Goal: Task Accomplishment & Management: Complete application form

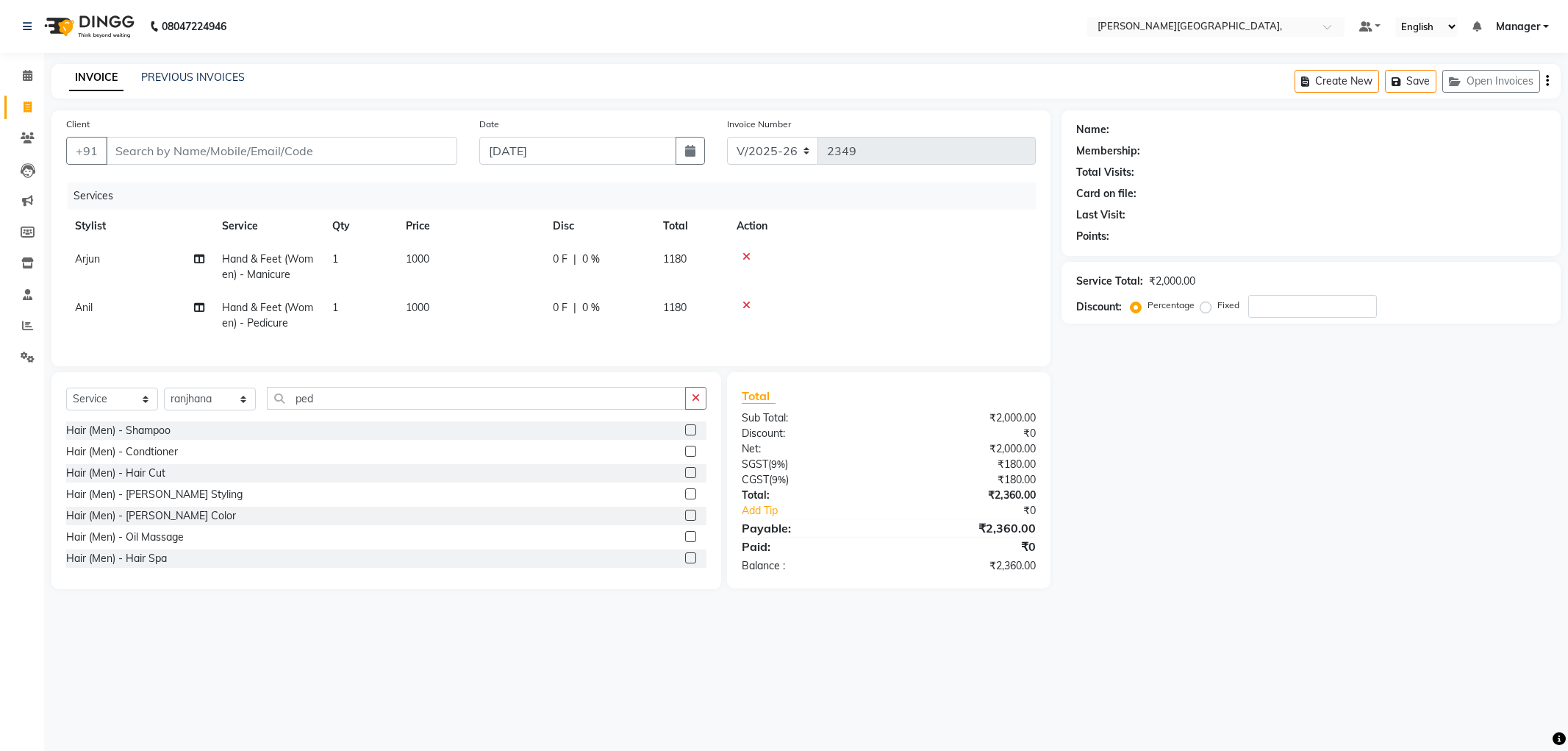
select select "6483"
select select "service"
select select "66243"
click at [408, 254] on span "1000" at bounding box center [418, 259] width 23 height 13
select select "90070"
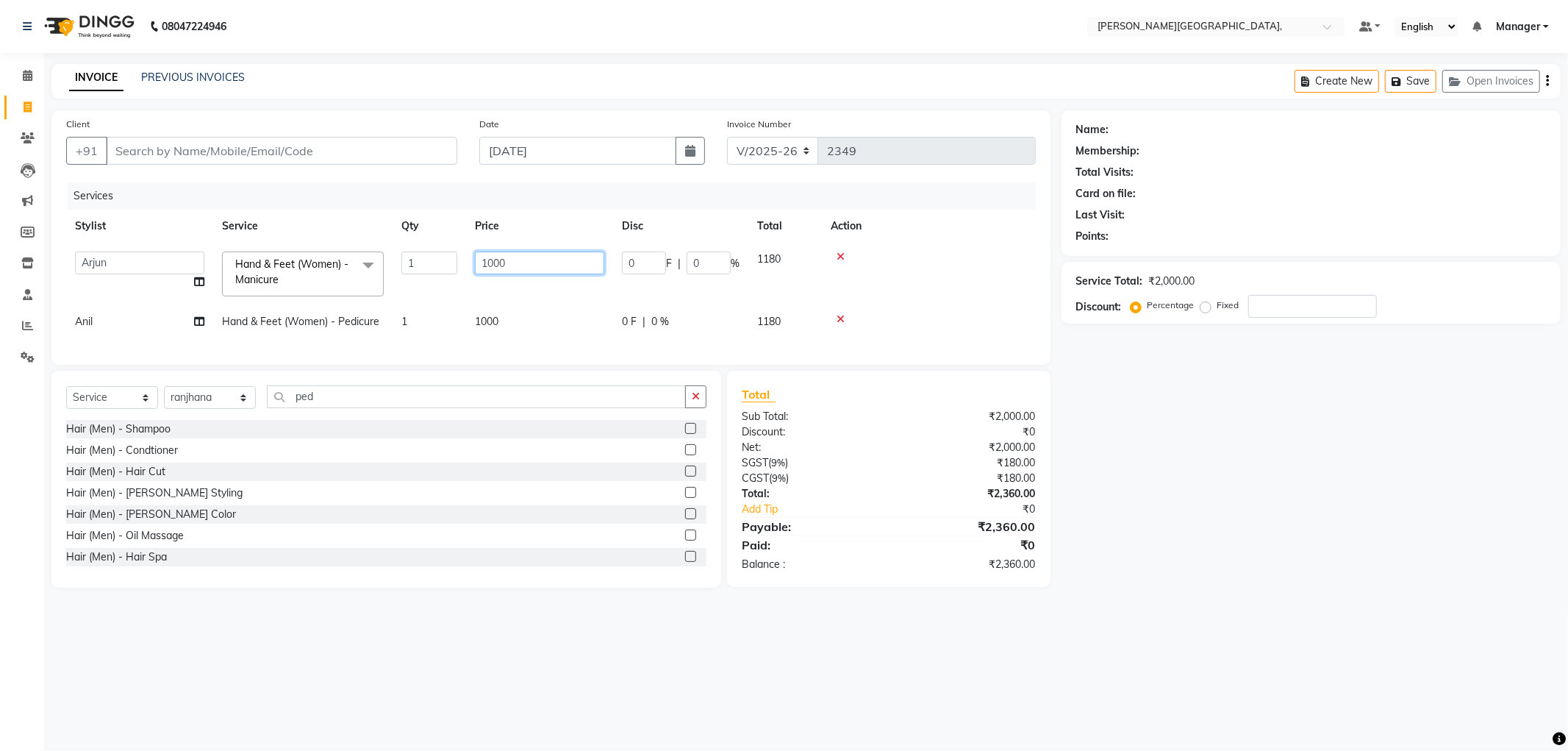
click at [486, 262] on input "1000" at bounding box center [540, 263] width 130 height 23
type input "000"
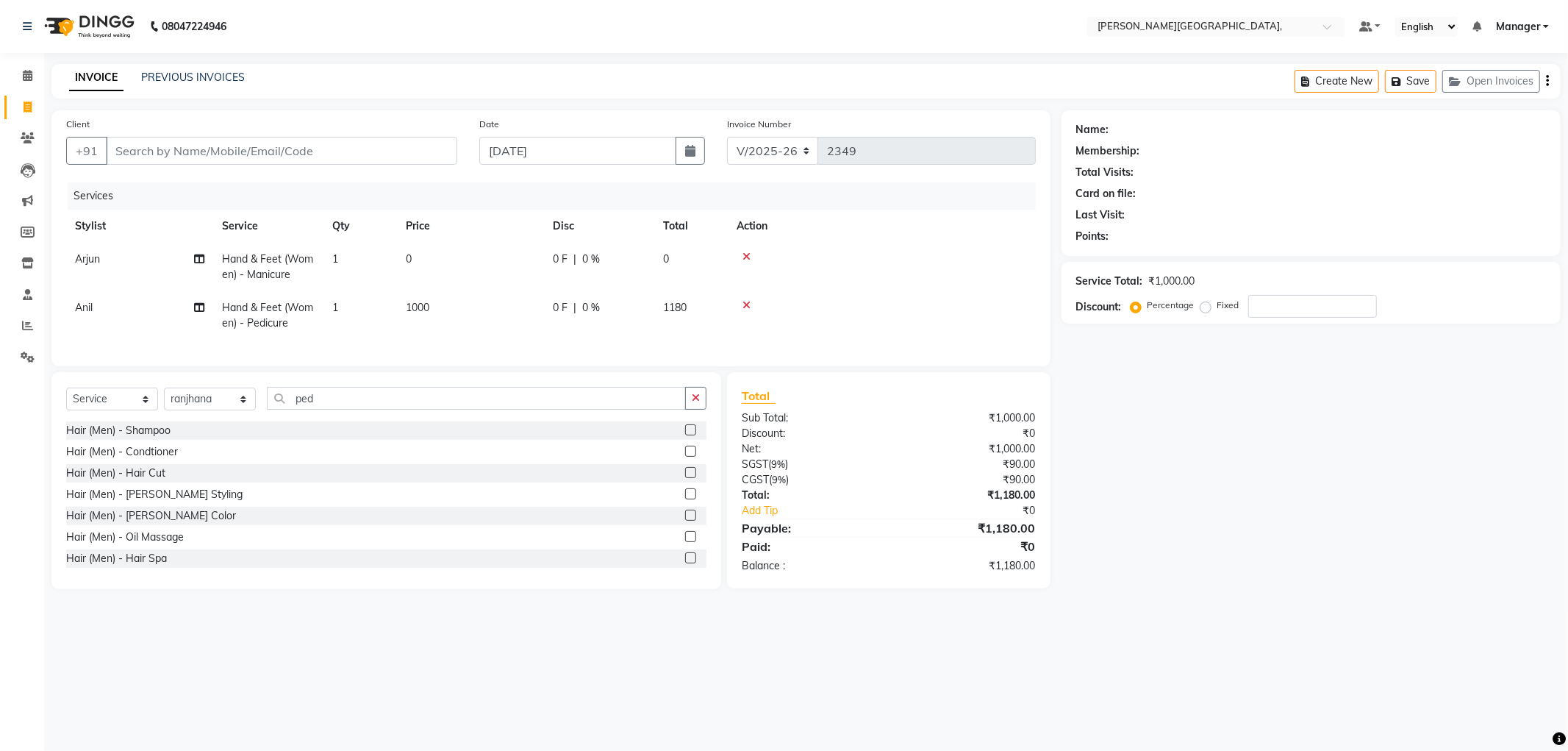
click at [487, 316] on td "1000" at bounding box center [470, 316] width 147 height 49
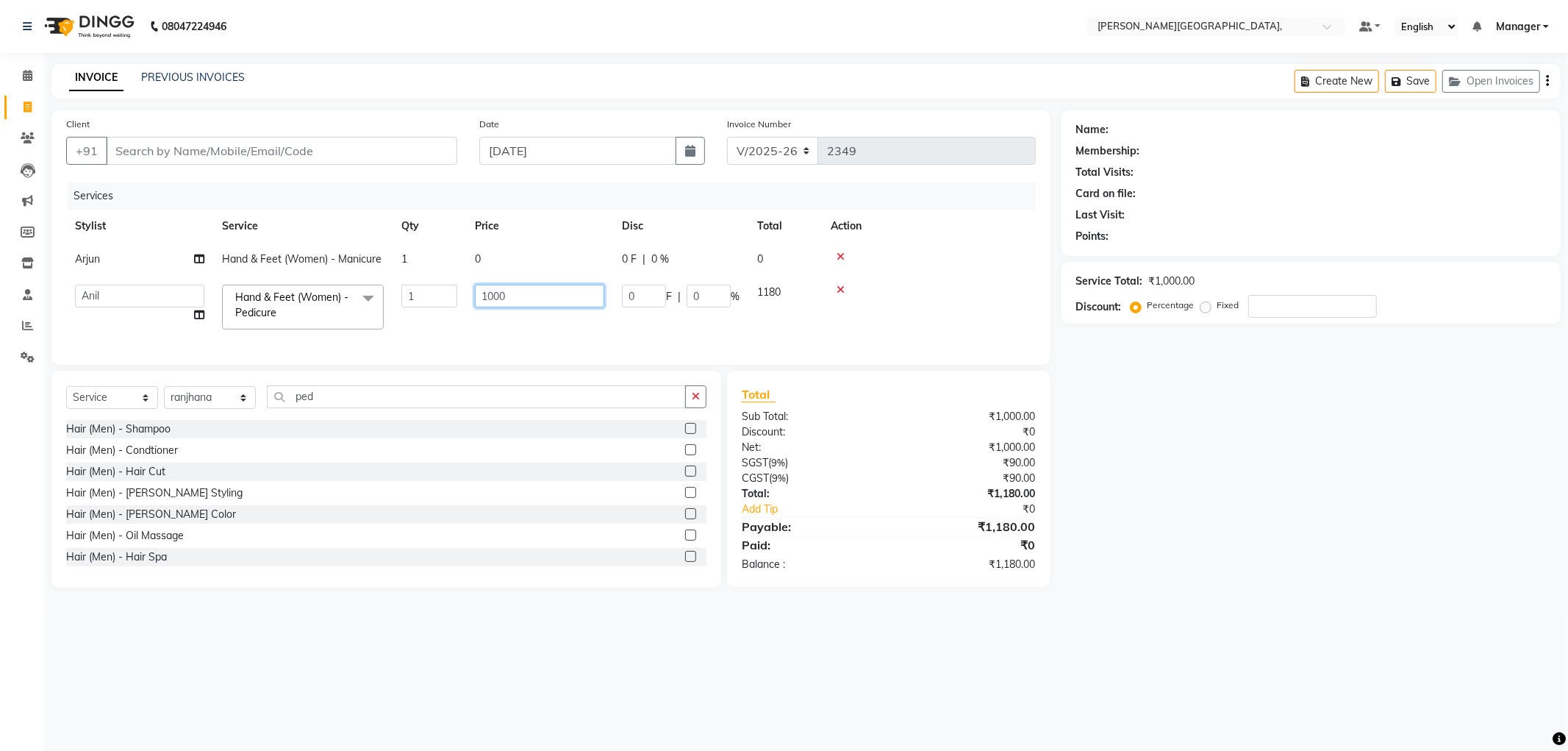
click at [483, 296] on input "1000" at bounding box center [540, 296] width 130 height 23
click at [486, 296] on input "1000" at bounding box center [540, 296] width 130 height 23
type input "2000"
click at [490, 263] on td "0" at bounding box center [539, 259] width 147 height 33
select select "90070"
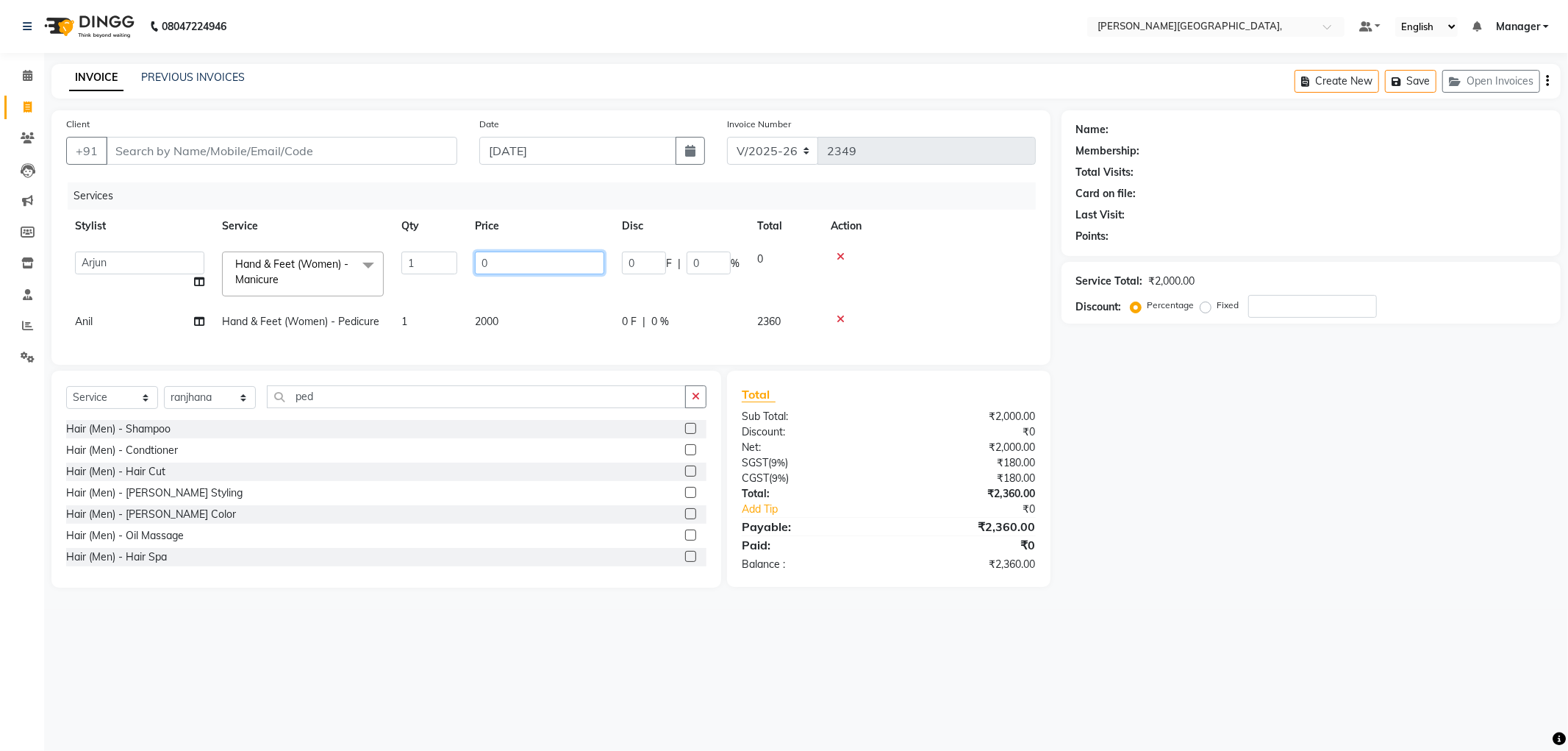
click at [505, 260] on input "0" at bounding box center [540, 263] width 130 height 23
type input "1500"
click at [525, 310] on td "2000" at bounding box center [539, 321] width 147 height 33
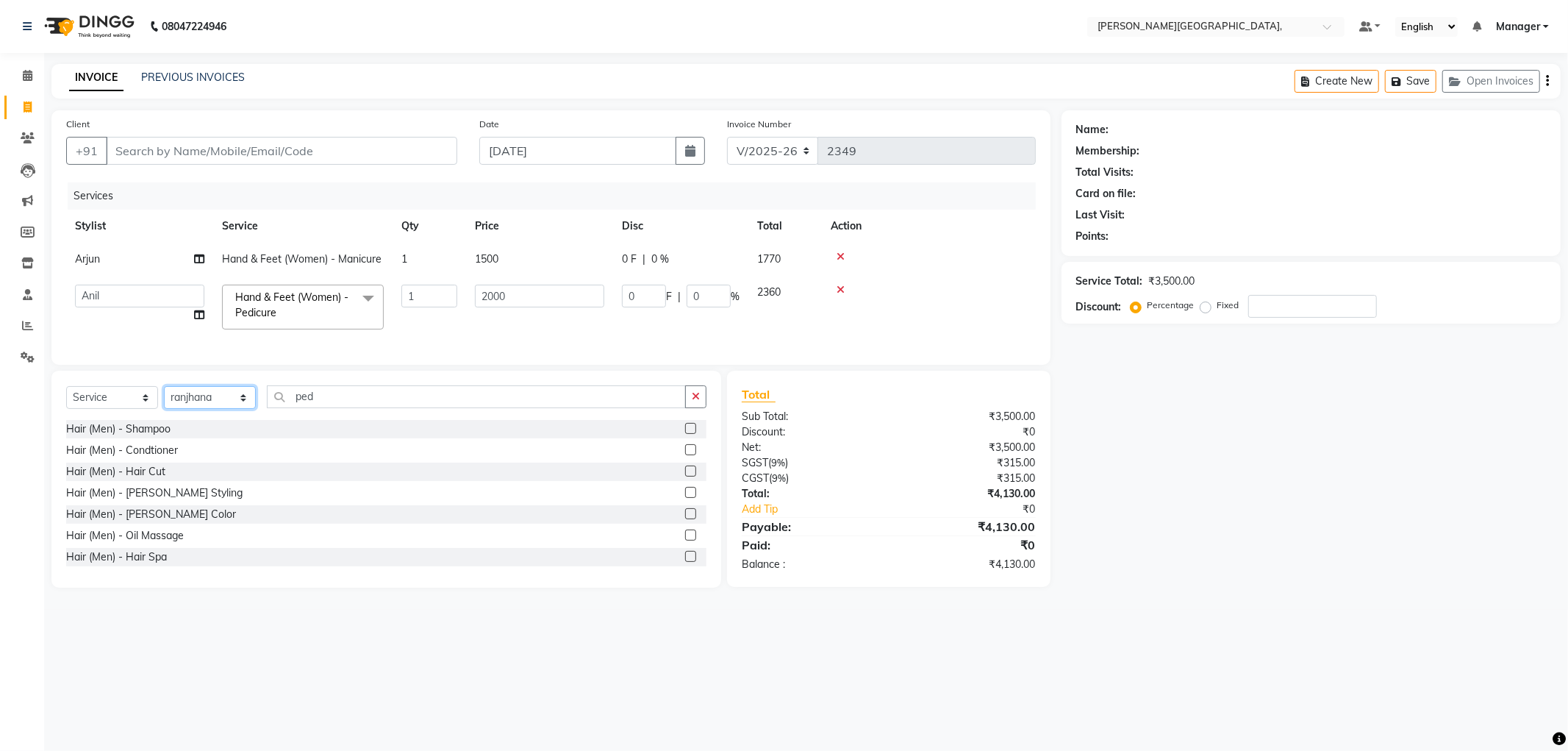
click at [243, 409] on select "Select Stylist [PERSON_NAME] [PERSON_NAME] gungun nails Manager [PERSON_NAME]" at bounding box center [210, 397] width 92 height 23
click at [348, 408] on input "ped" at bounding box center [476, 397] width 419 height 23
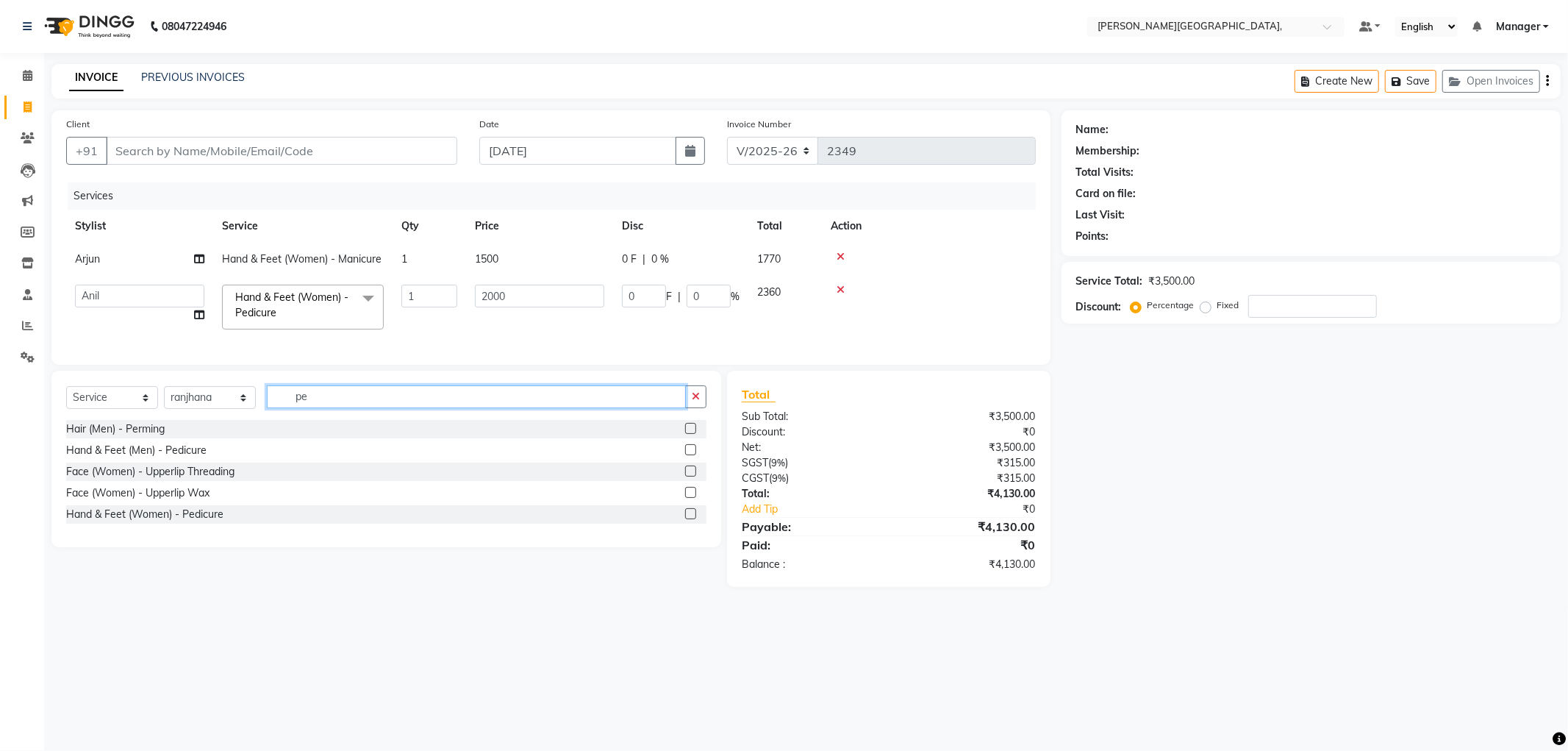
type input "p"
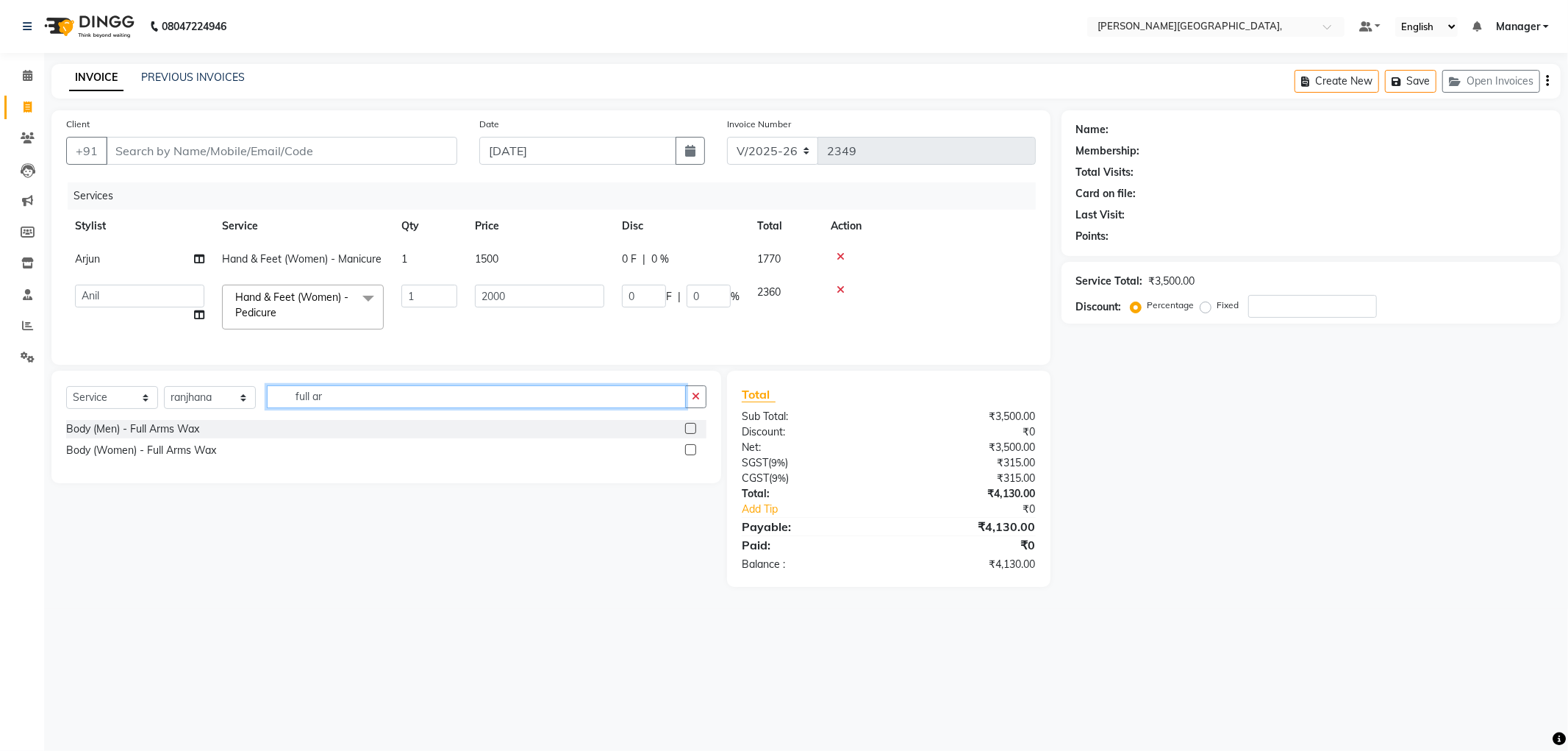
type input "full ar"
click at [688, 455] on label at bounding box center [690, 450] width 11 height 11
click at [688, 455] on input "checkbox" at bounding box center [689, 450] width 10 height 10
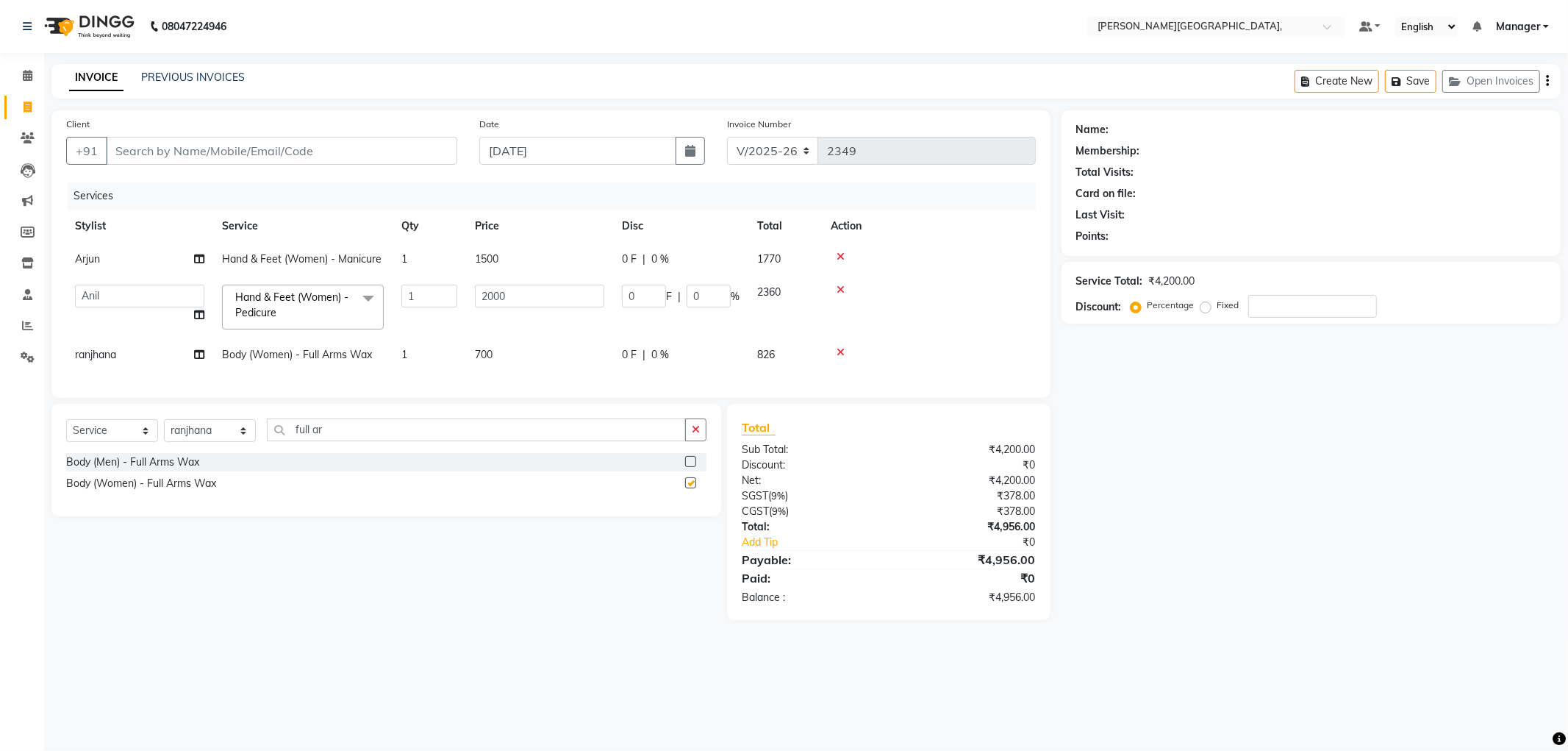
checkbox input "false"
click at [354, 441] on input "full ar" at bounding box center [476, 430] width 419 height 23
type input "full l"
click at [688, 488] on label at bounding box center [690, 483] width 11 height 11
click at [688, 488] on input "checkbox" at bounding box center [689, 483] width 10 height 10
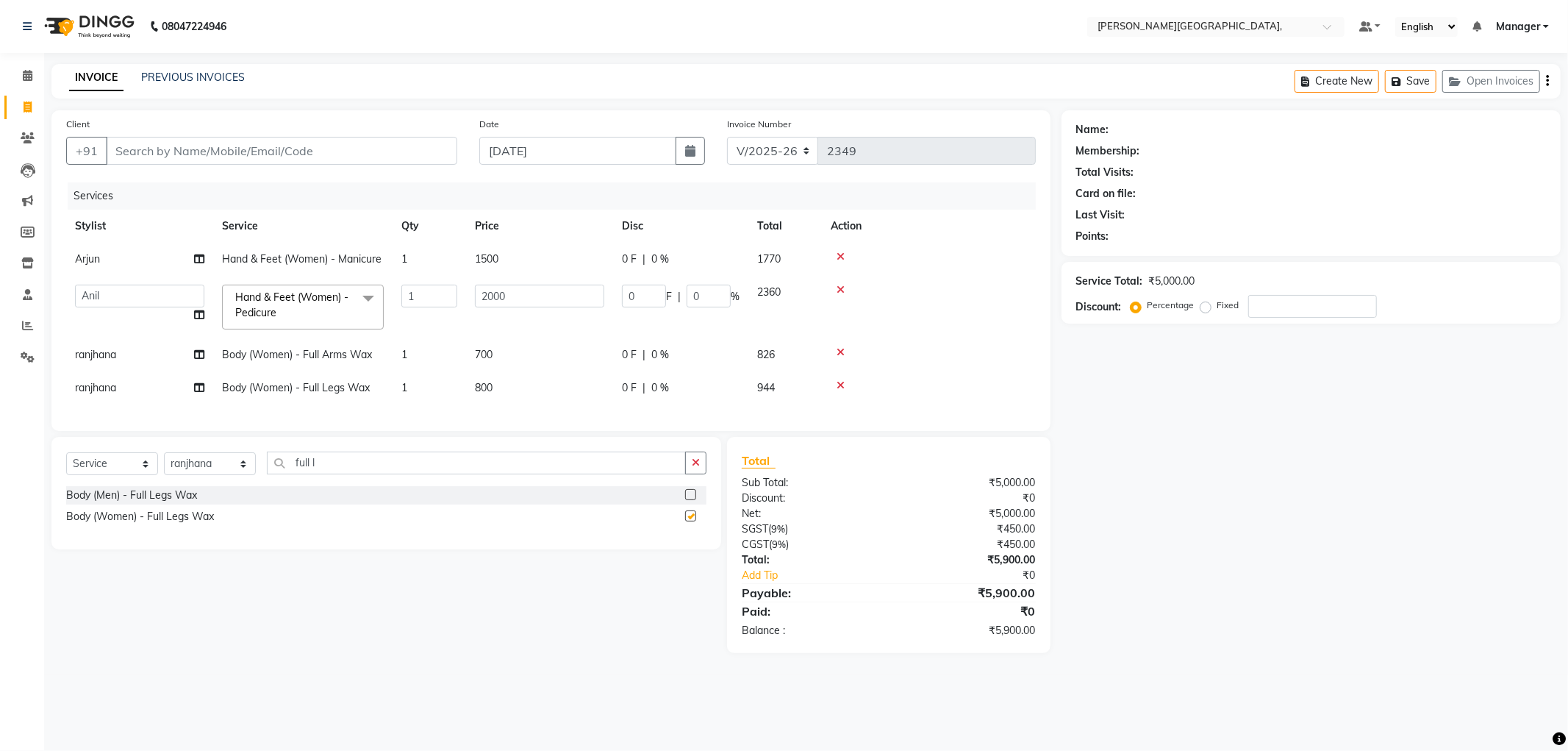
checkbox input "false"
click at [296, 151] on input "Client" at bounding box center [282, 150] width 352 height 28
type input "9"
type input "0"
type input "9810239177"
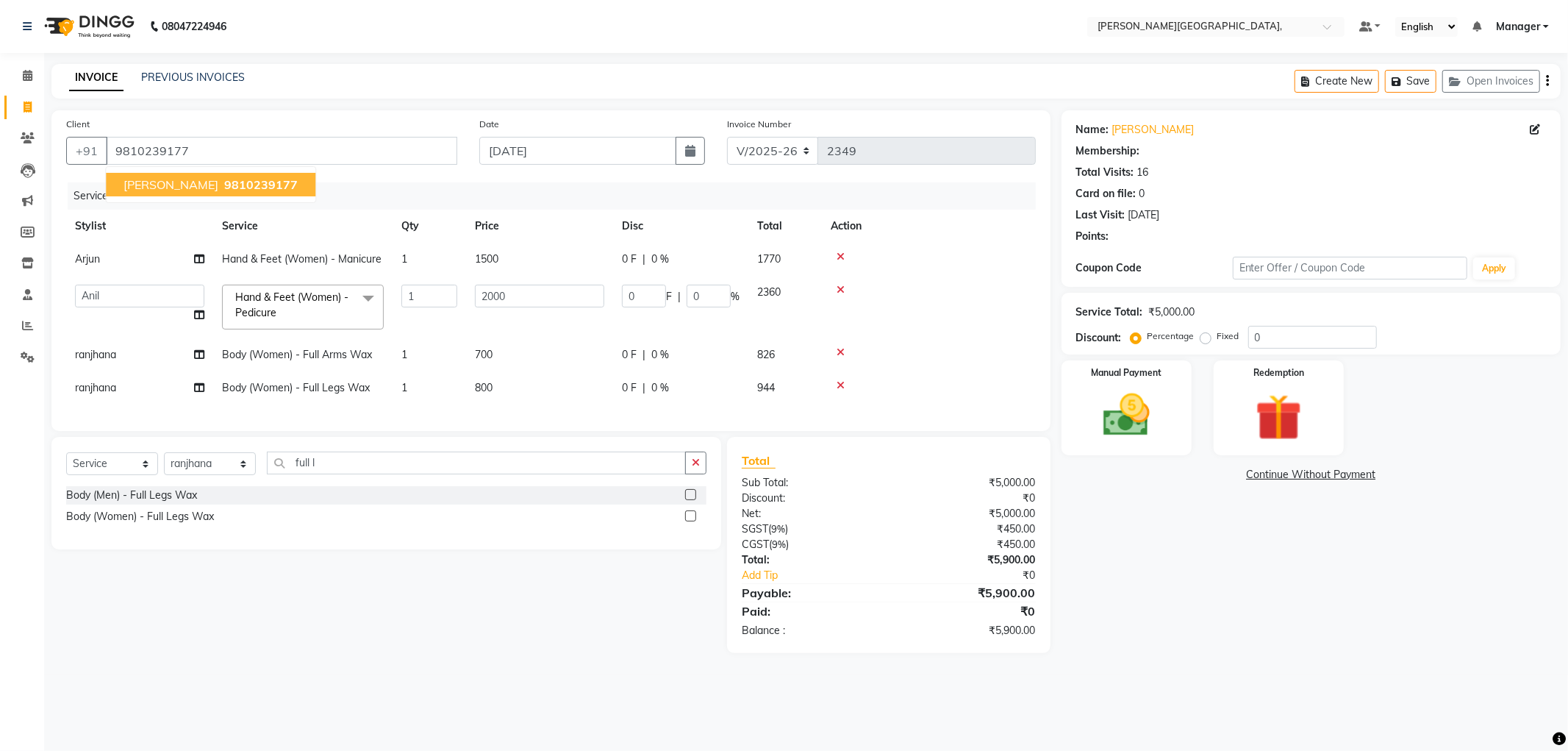
type input "600"
type input "30"
select select "1: Object"
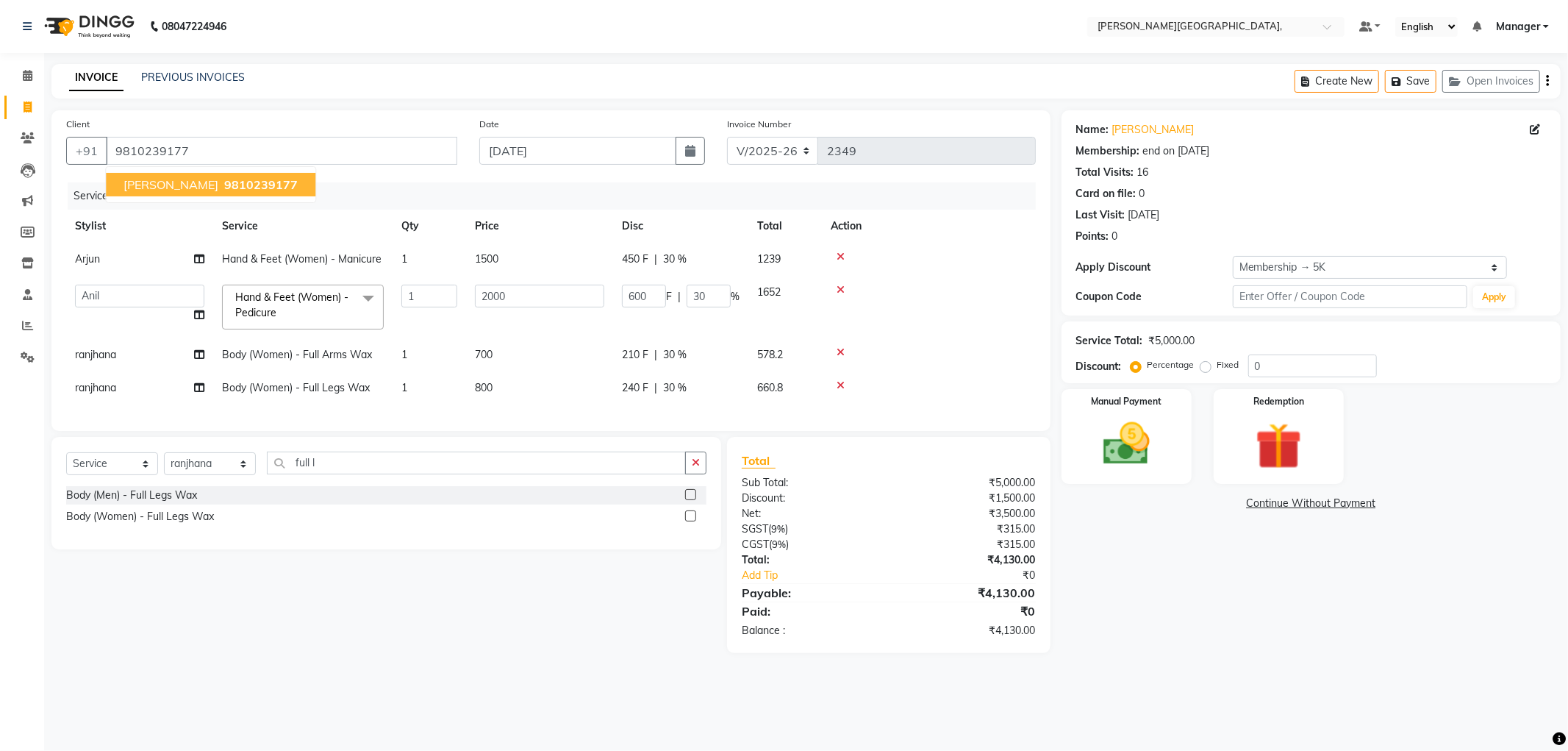
type input "30"
click at [1262, 440] on img at bounding box center [1278, 446] width 79 height 60
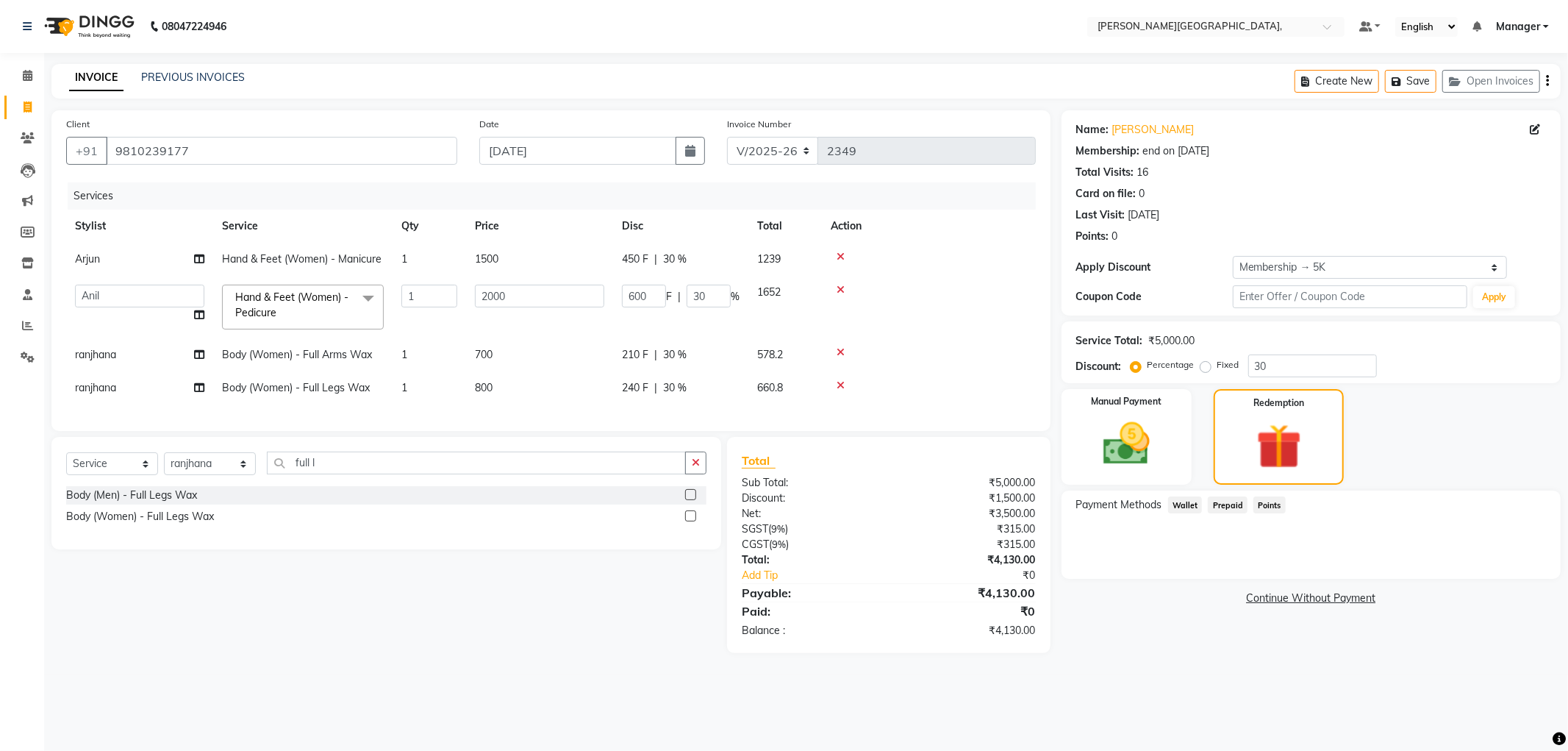
click at [1267, 500] on span "Points" at bounding box center [1270, 505] width 32 height 17
click at [1222, 501] on span "Prepaid" at bounding box center [1228, 505] width 40 height 17
click at [188, 152] on input "9810239177" at bounding box center [282, 150] width 352 height 28
drag, startPoint x: 189, startPoint y: 152, endPoint x: 148, endPoint y: 152, distance: 41.0
click at [148, 152] on input "9810239177" at bounding box center [282, 150] width 352 height 28
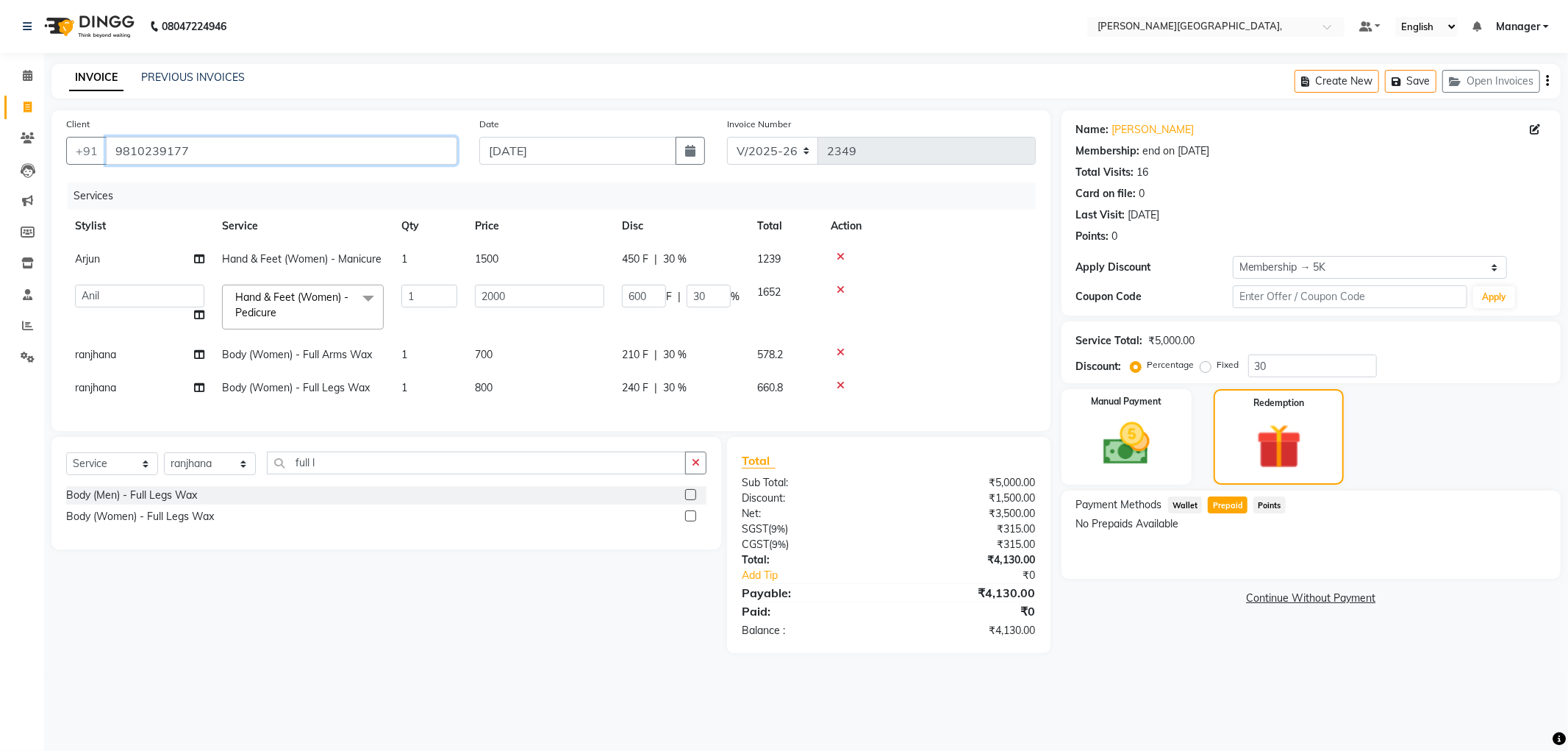
click at [289, 160] on input "9810239177" at bounding box center [282, 150] width 352 height 28
click at [283, 153] on input "9810239177" at bounding box center [282, 150] width 352 height 28
click at [283, 153] on input "9810239177" at bounding box center [282, 150] width 352 height 28
click at [267, 147] on input "9810239177" at bounding box center [282, 150] width 352 height 28
click at [261, 164] on input "9810239177" at bounding box center [282, 150] width 352 height 28
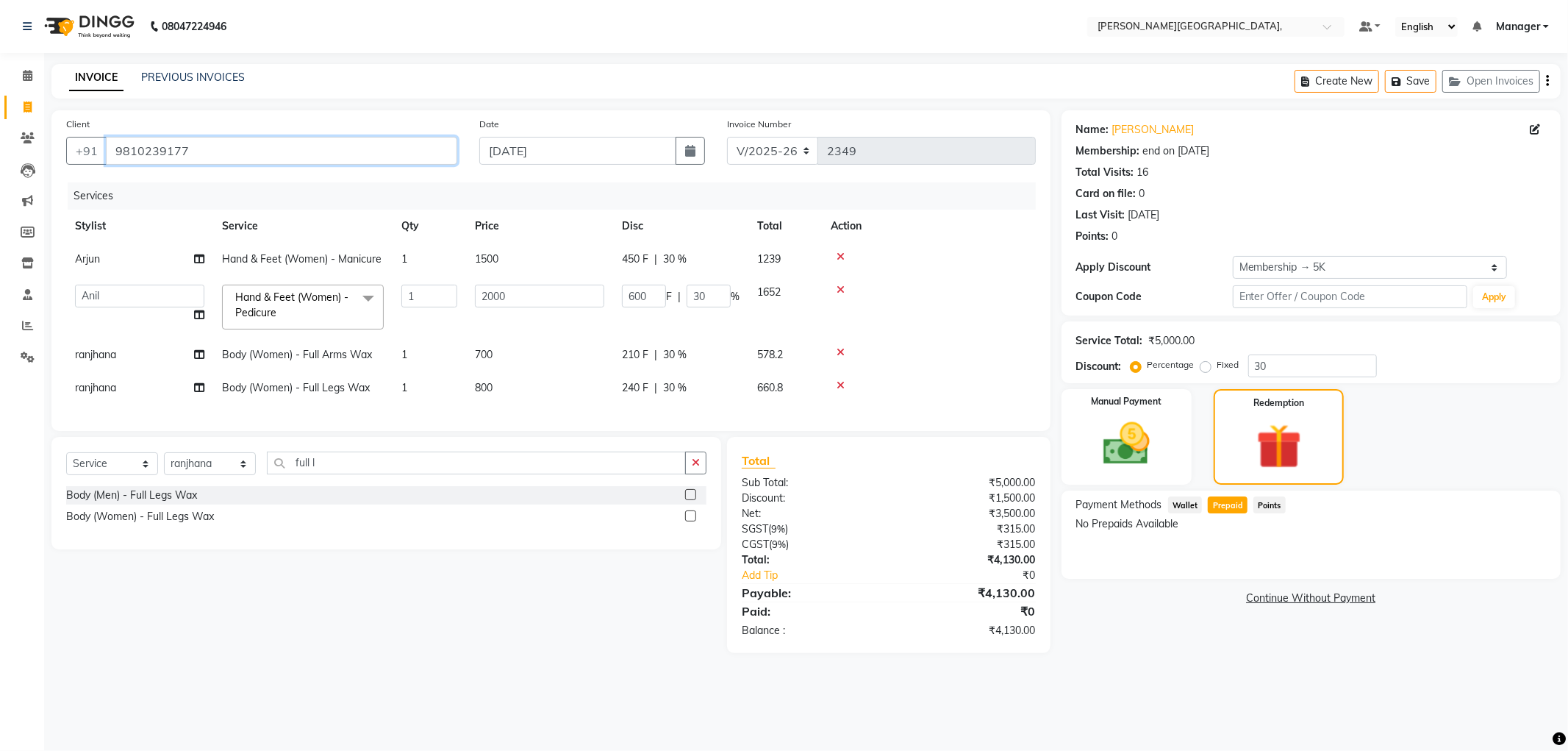
click at [262, 160] on input "9810239177" at bounding box center [282, 150] width 352 height 28
click at [259, 152] on input "9810239177" at bounding box center [282, 150] width 352 height 28
type input "981023917"
type input "0"
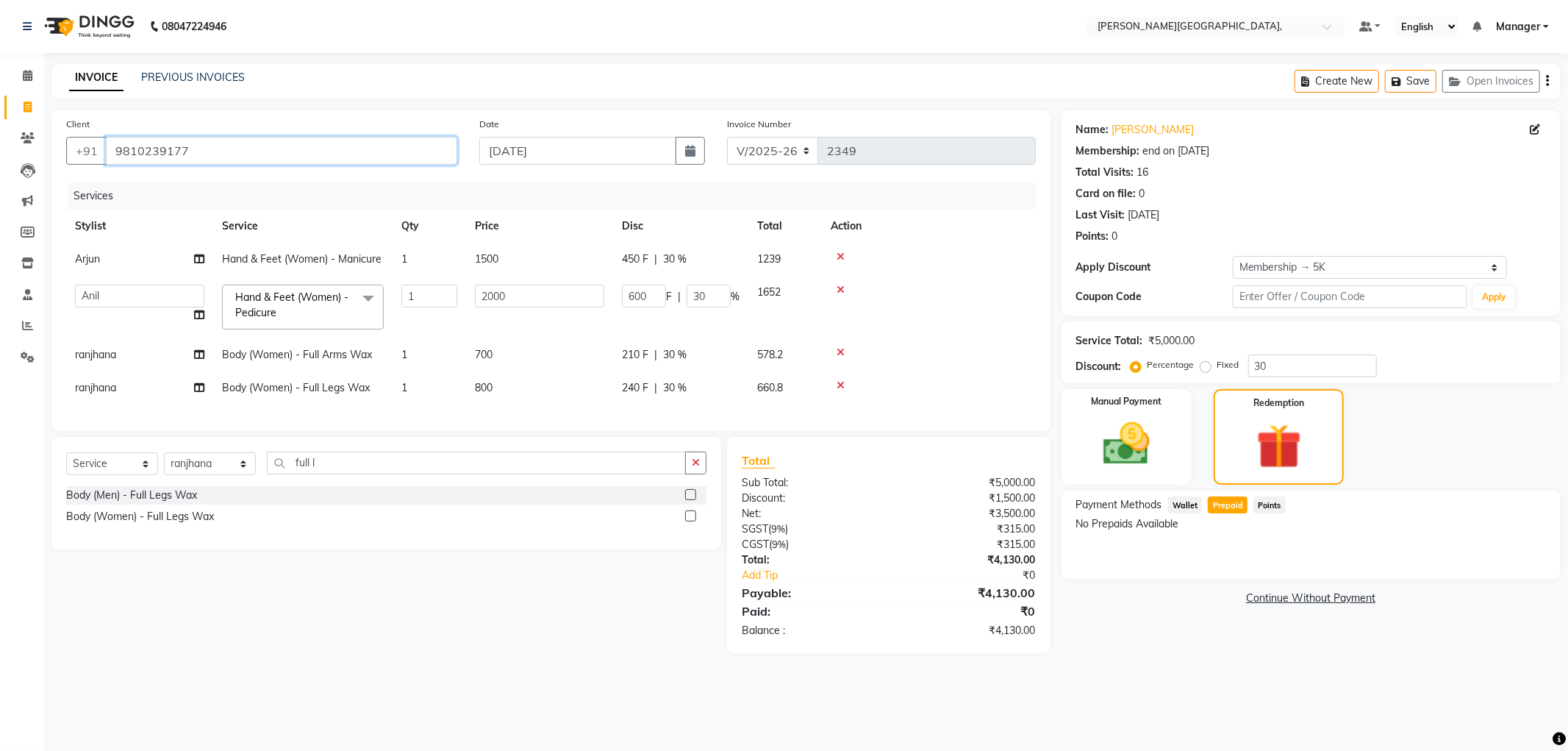
type input "0"
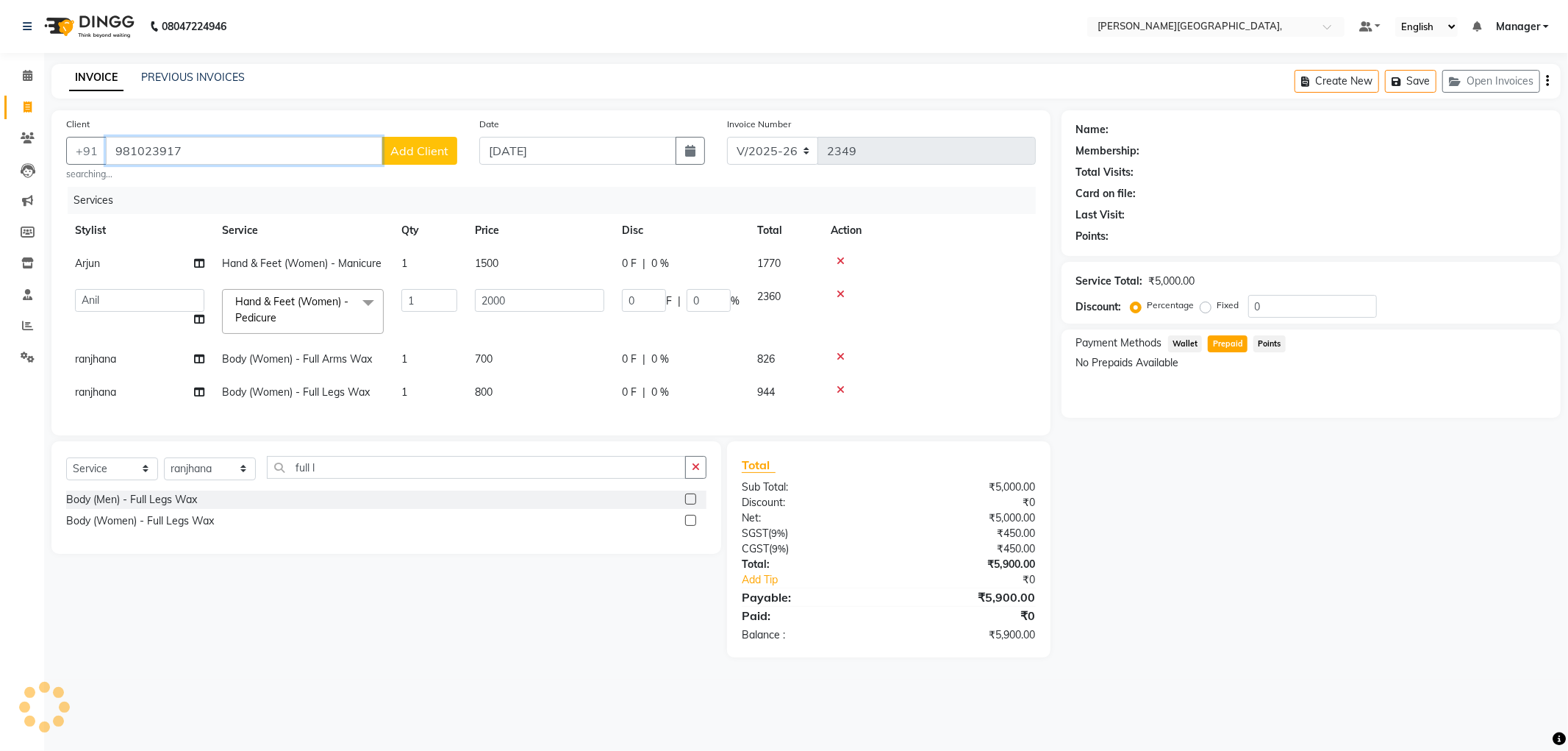
type input "9810239177"
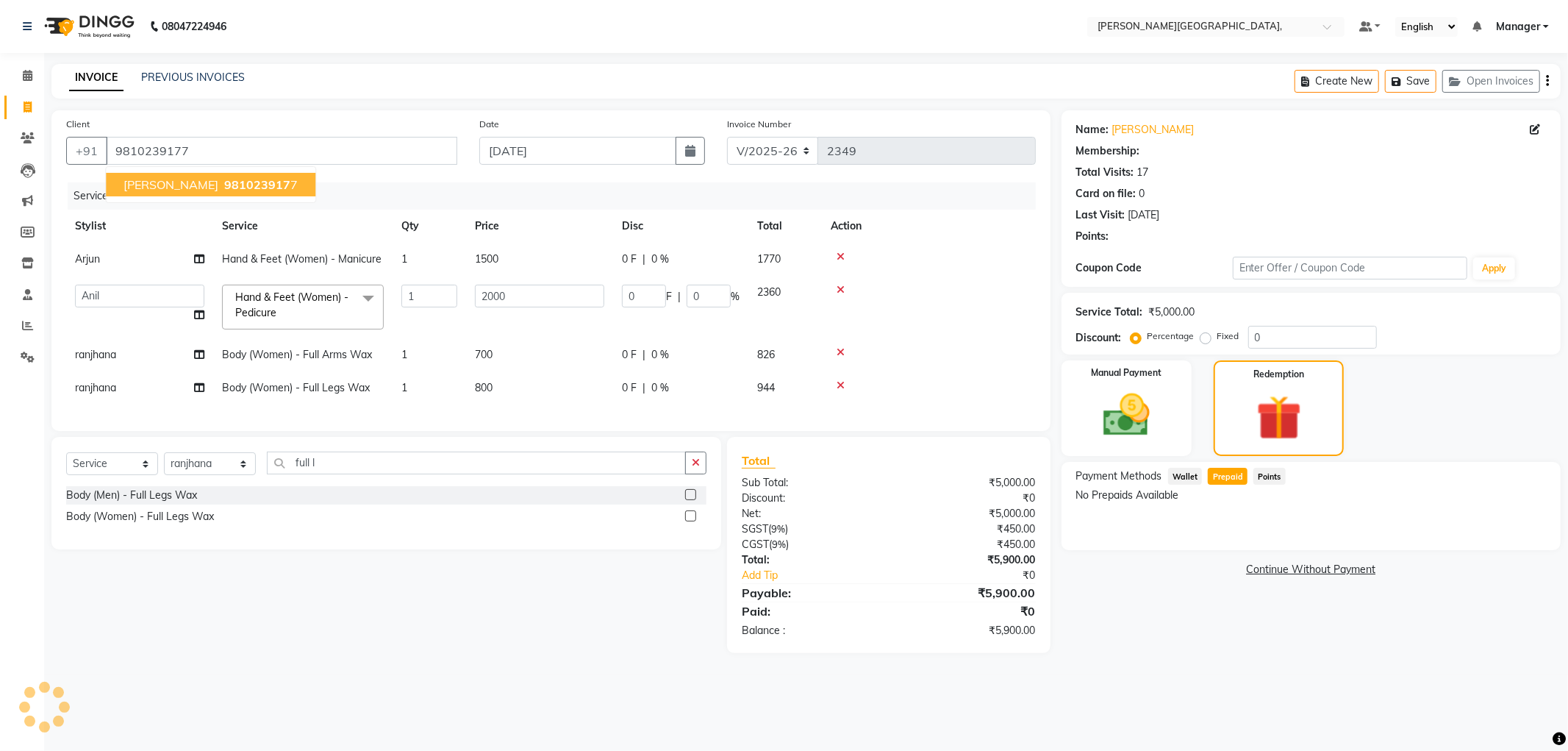
type input "600"
type input "30"
select select "1: Object"
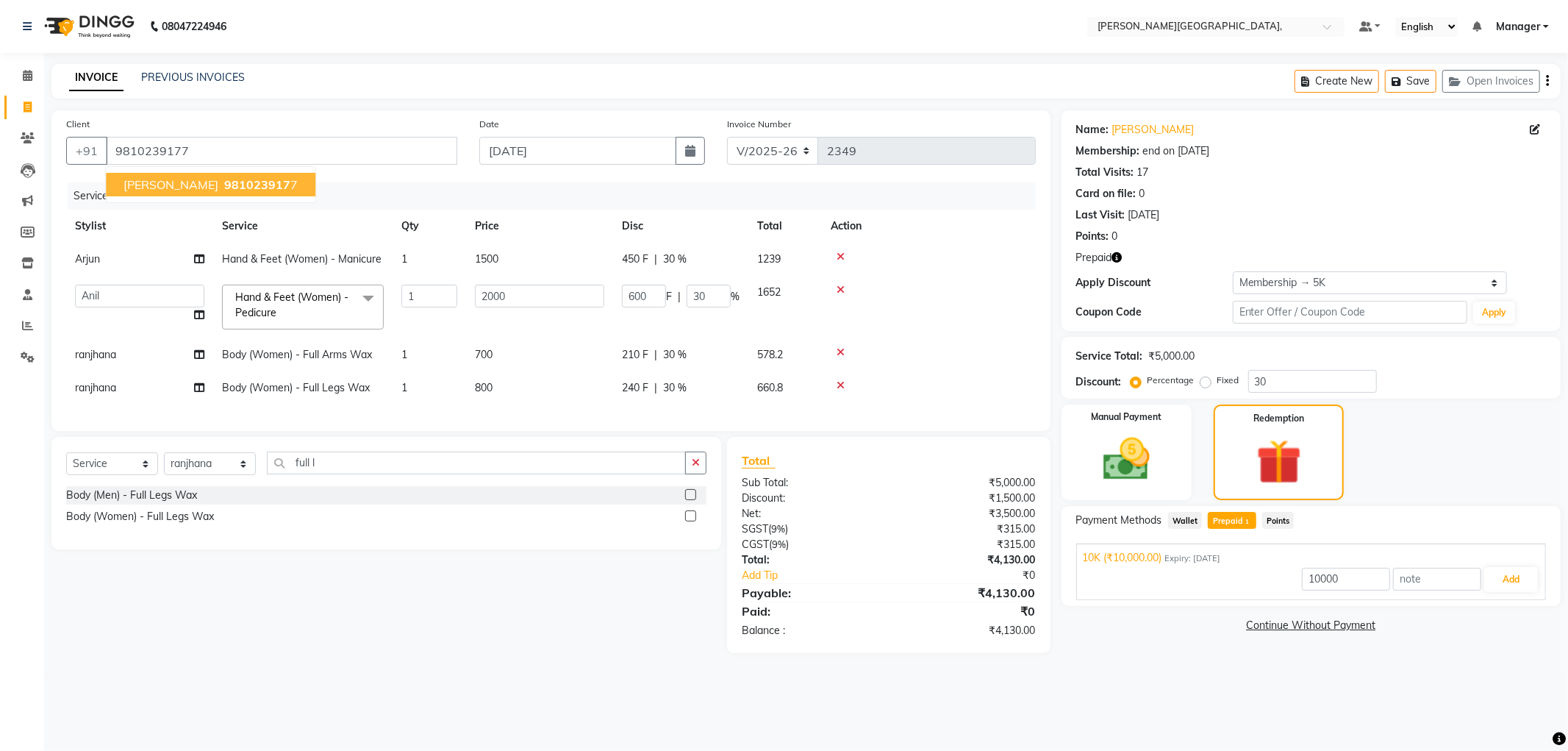
click at [224, 177] on span "981023917" at bounding box center [257, 184] width 66 height 15
type input "0"
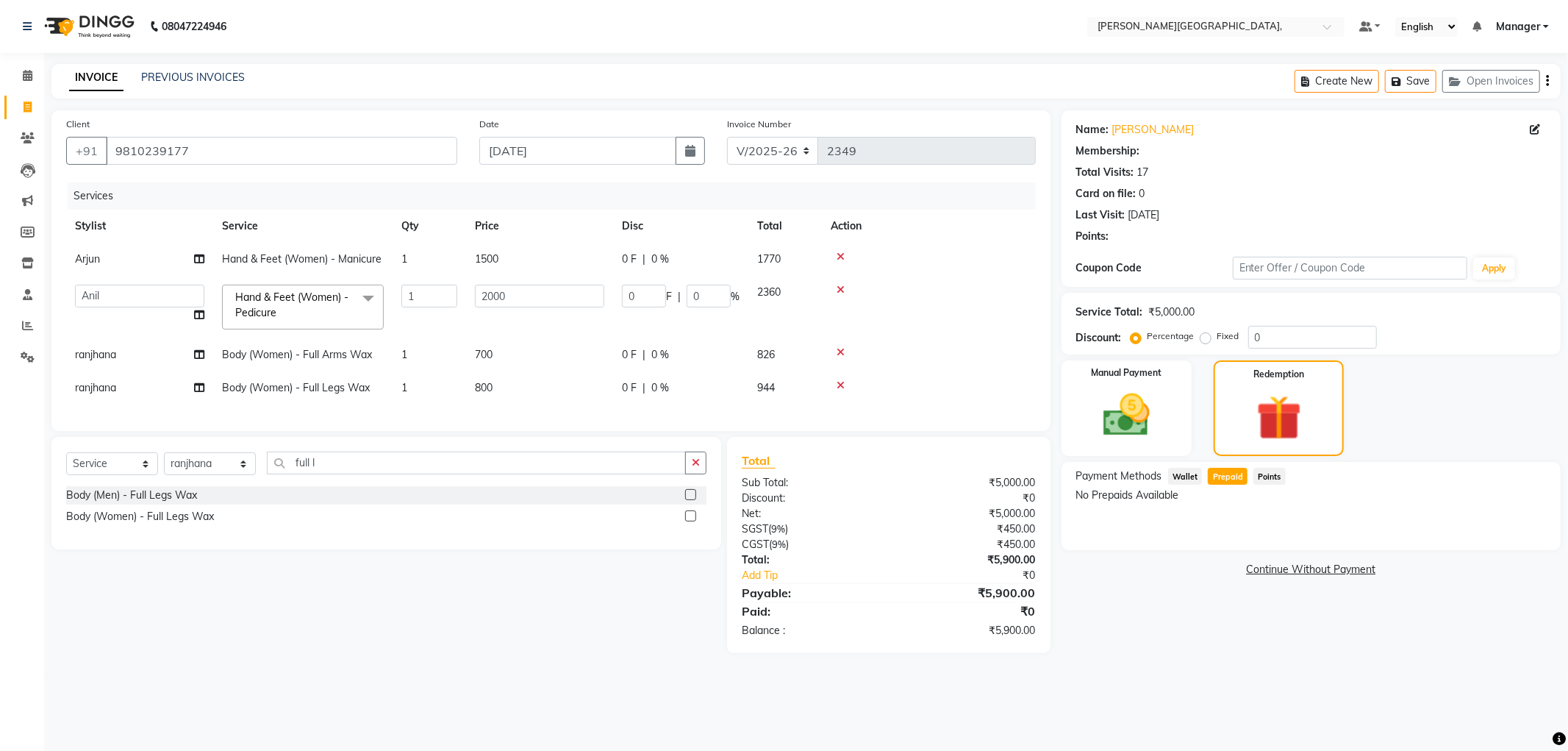
type input "600"
type input "30"
select select "1: Object"
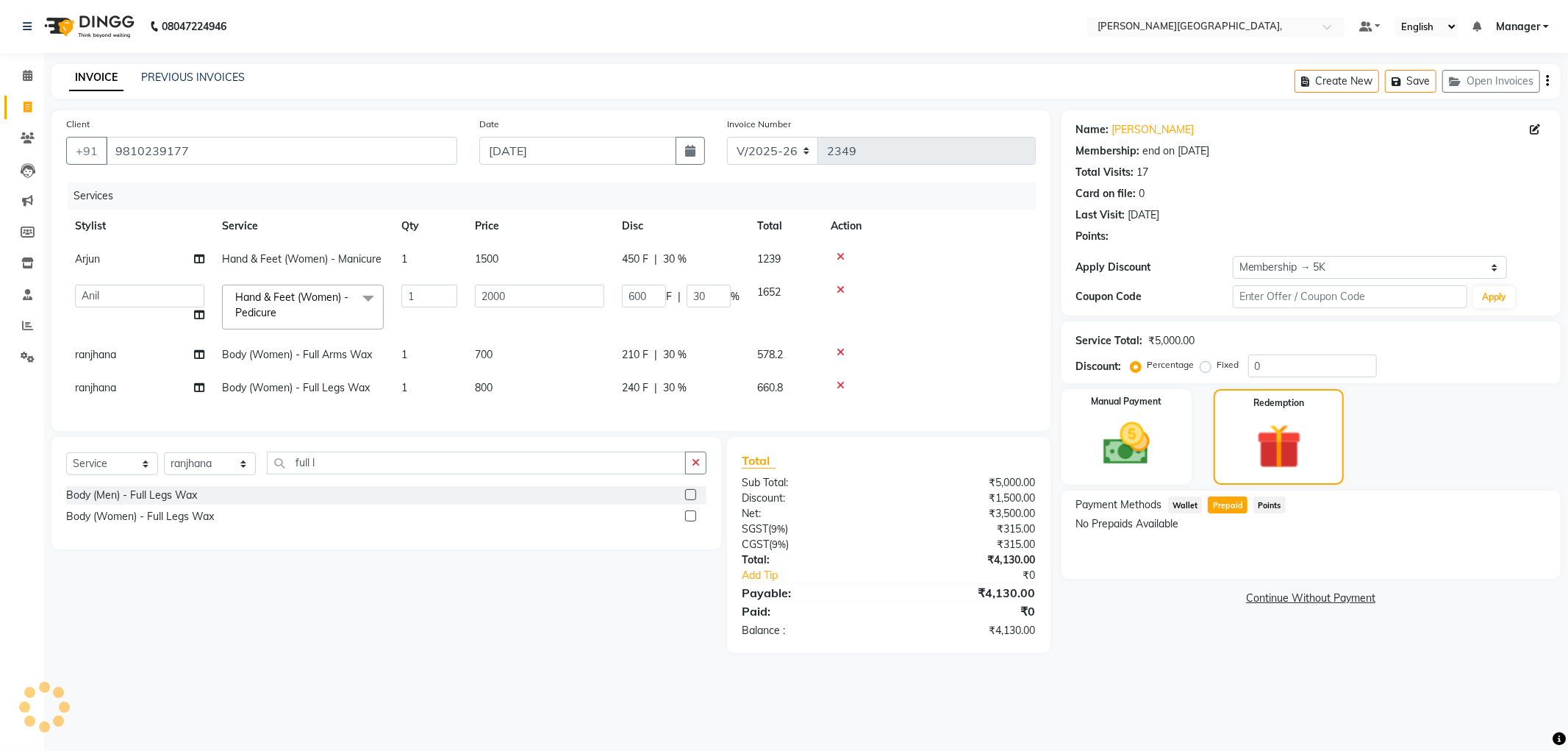
type input "30"
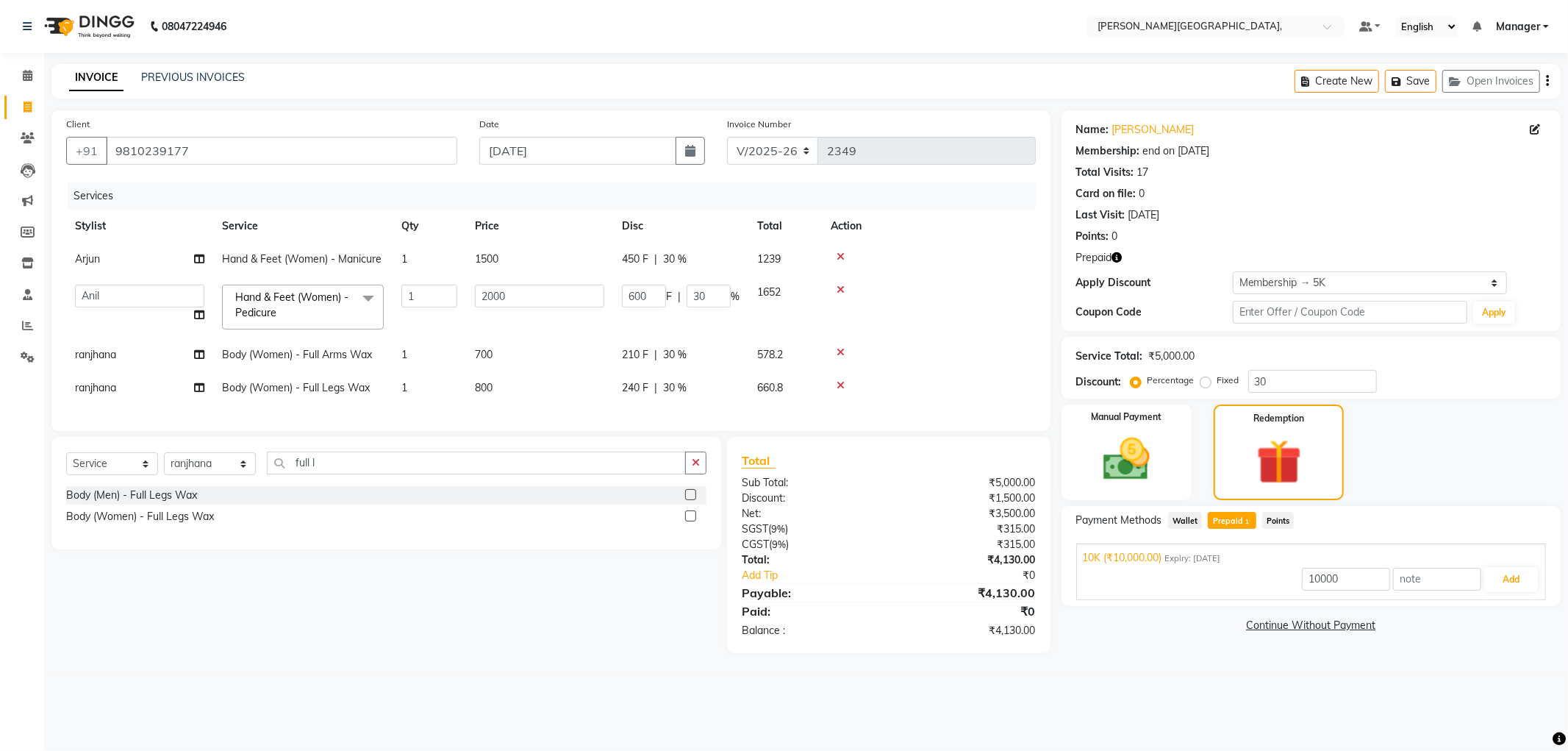
click at [680, 255] on span "30 %" at bounding box center [674, 259] width 23 height 15
select select "90070"
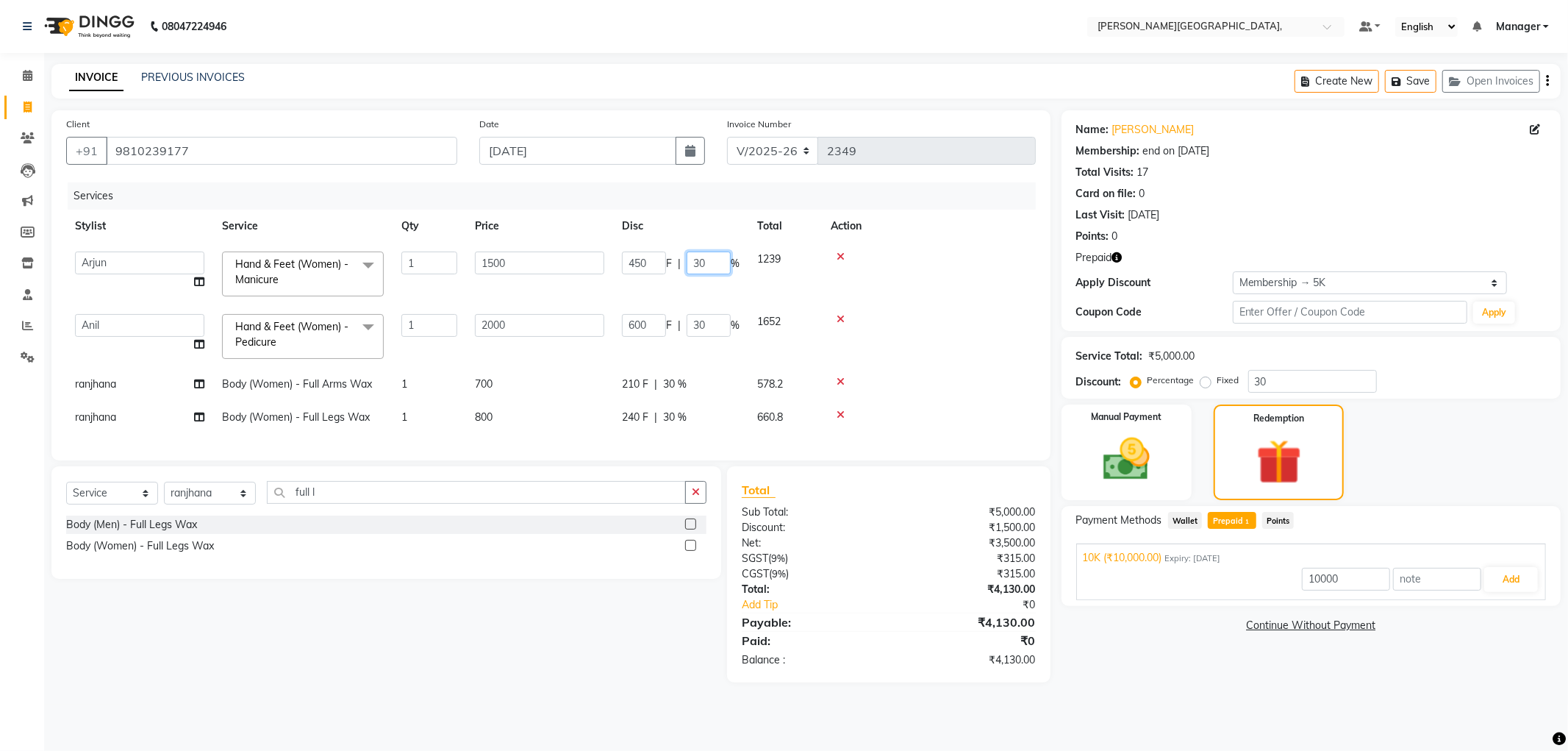
click at [719, 259] on input "30" at bounding box center [709, 263] width 44 height 23
type input "3"
type input "40"
click at [706, 322] on td "600 F | 30 %" at bounding box center [681, 336] width 135 height 62
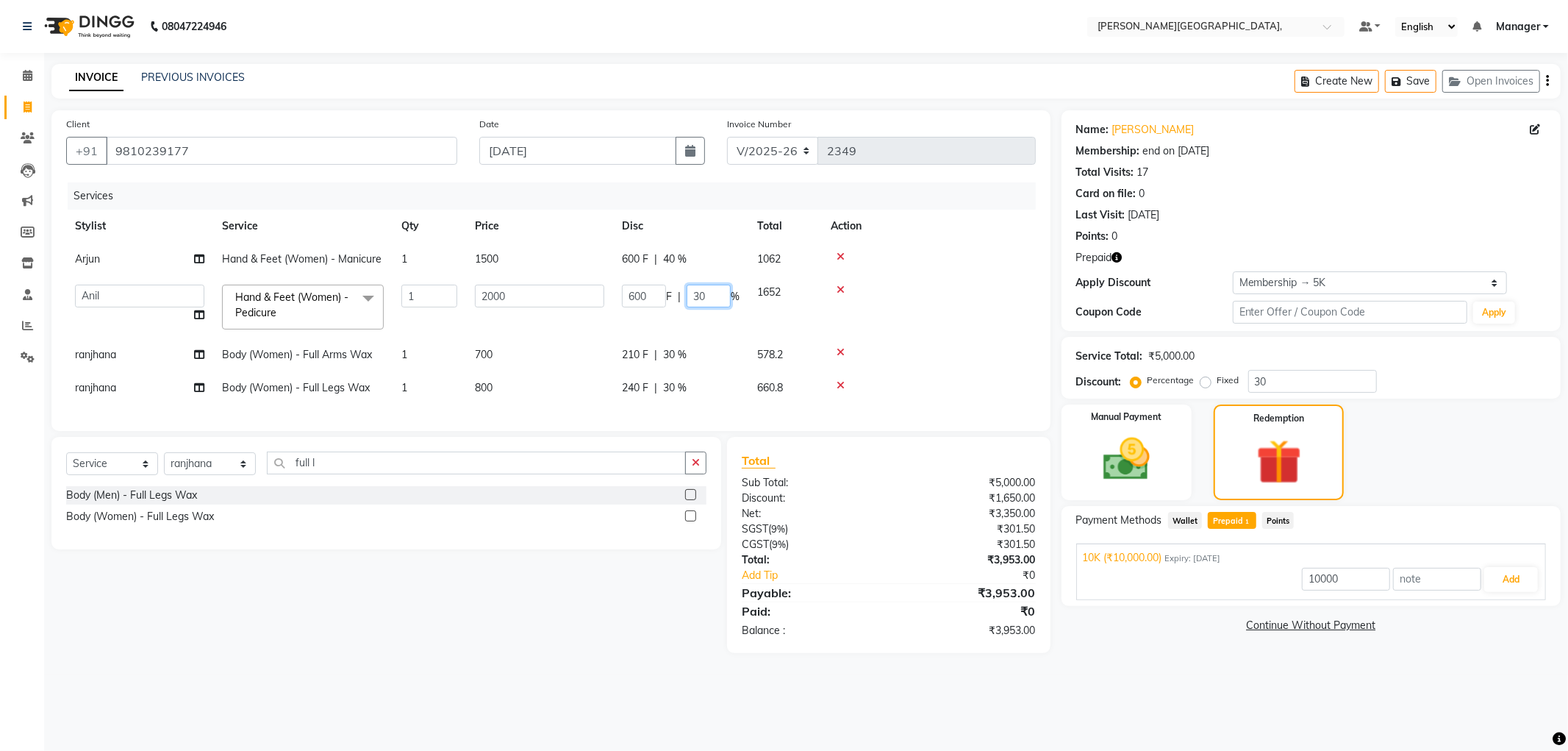
type input "3"
type input "40"
click at [682, 339] on tbody "Arjun Hand & Feet (Women) - Manicure 1 1500 600 F | 40 % 1062 Anil Arjun Asif A…" at bounding box center [550, 324] width 969 height 162
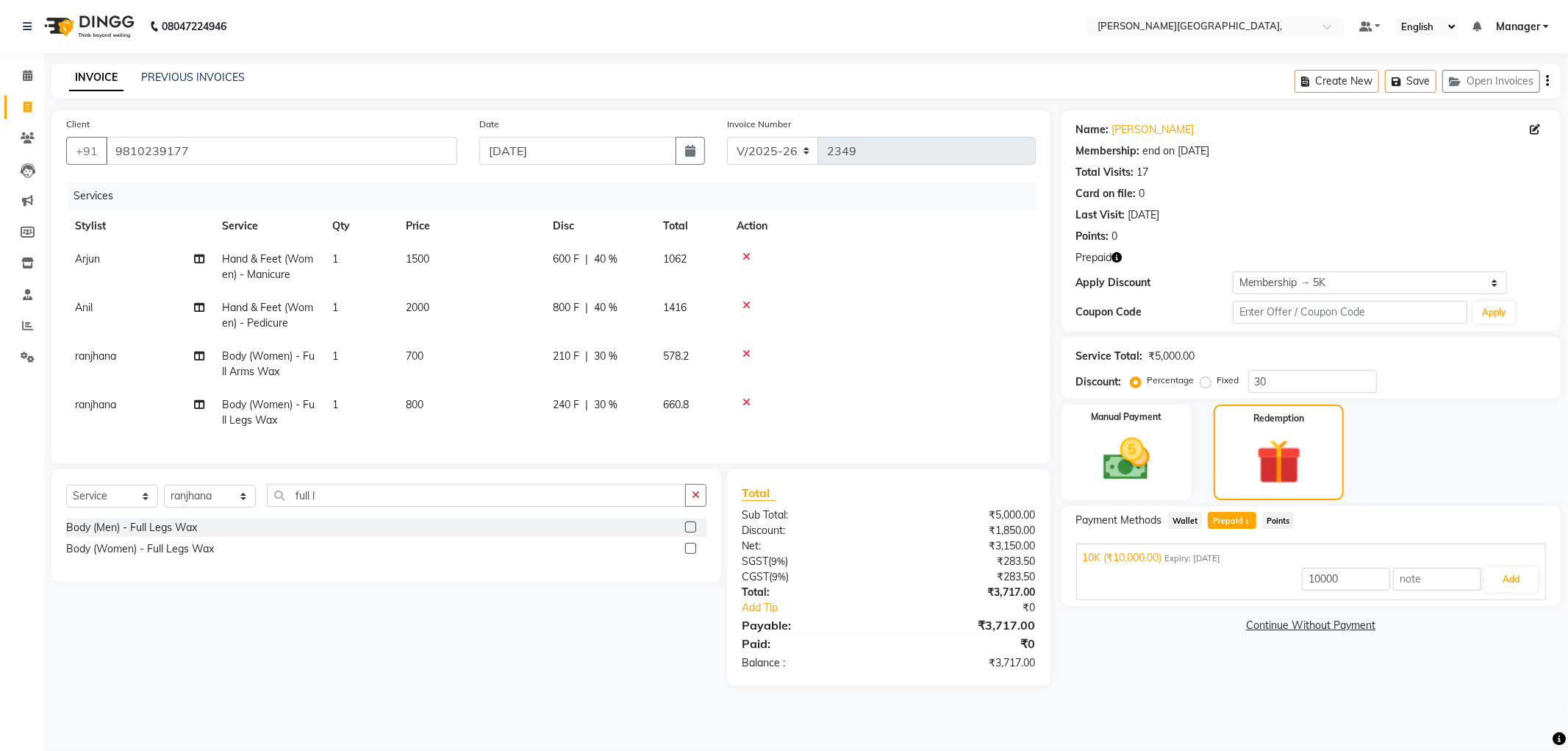
click at [586, 348] on td "210 F | 30 %" at bounding box center [599, 364] width 110 height 49
select select "66243"
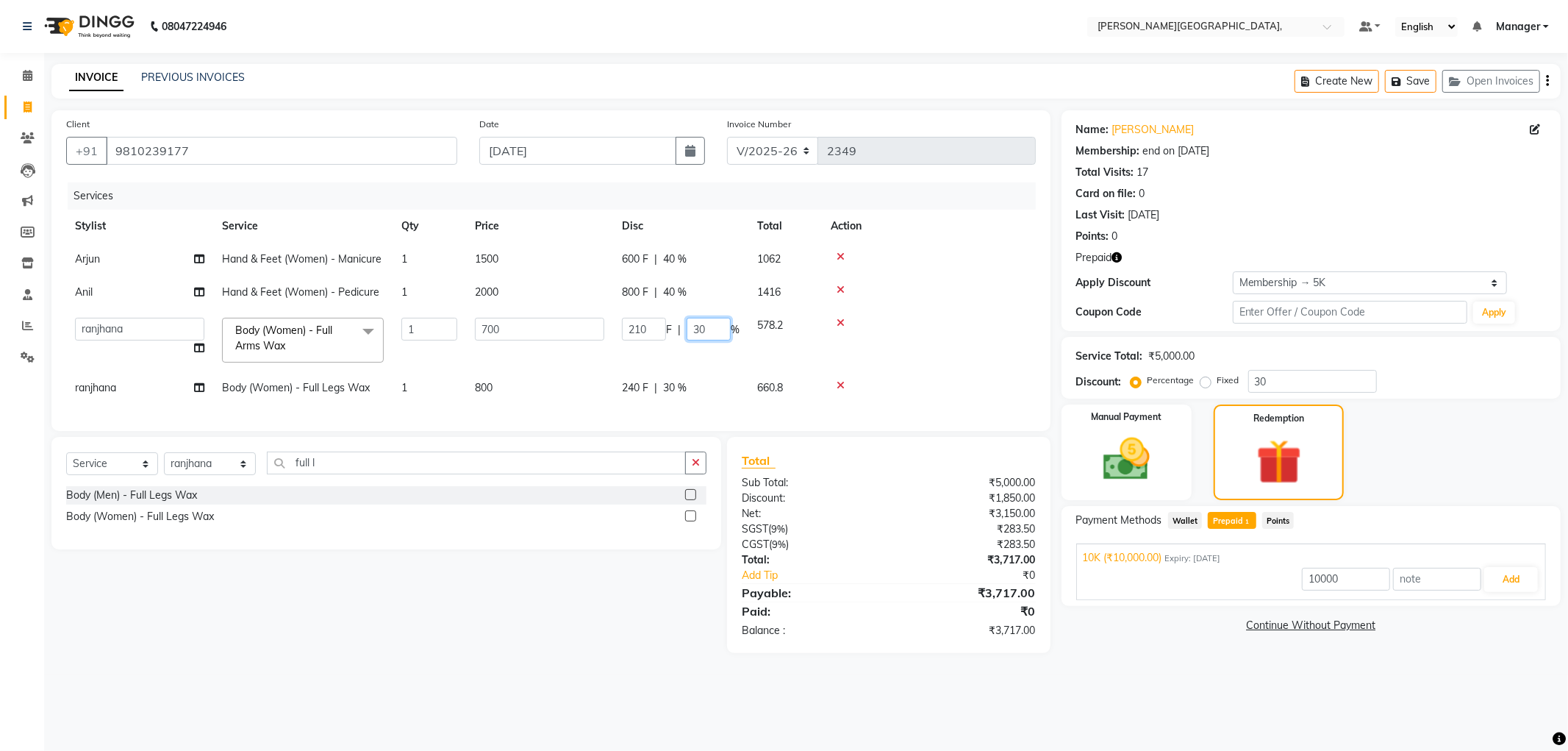
click at [714, 330] on input "30" at bounding box center [709, 329] width 44 height 23
type input "3"
type input "40"
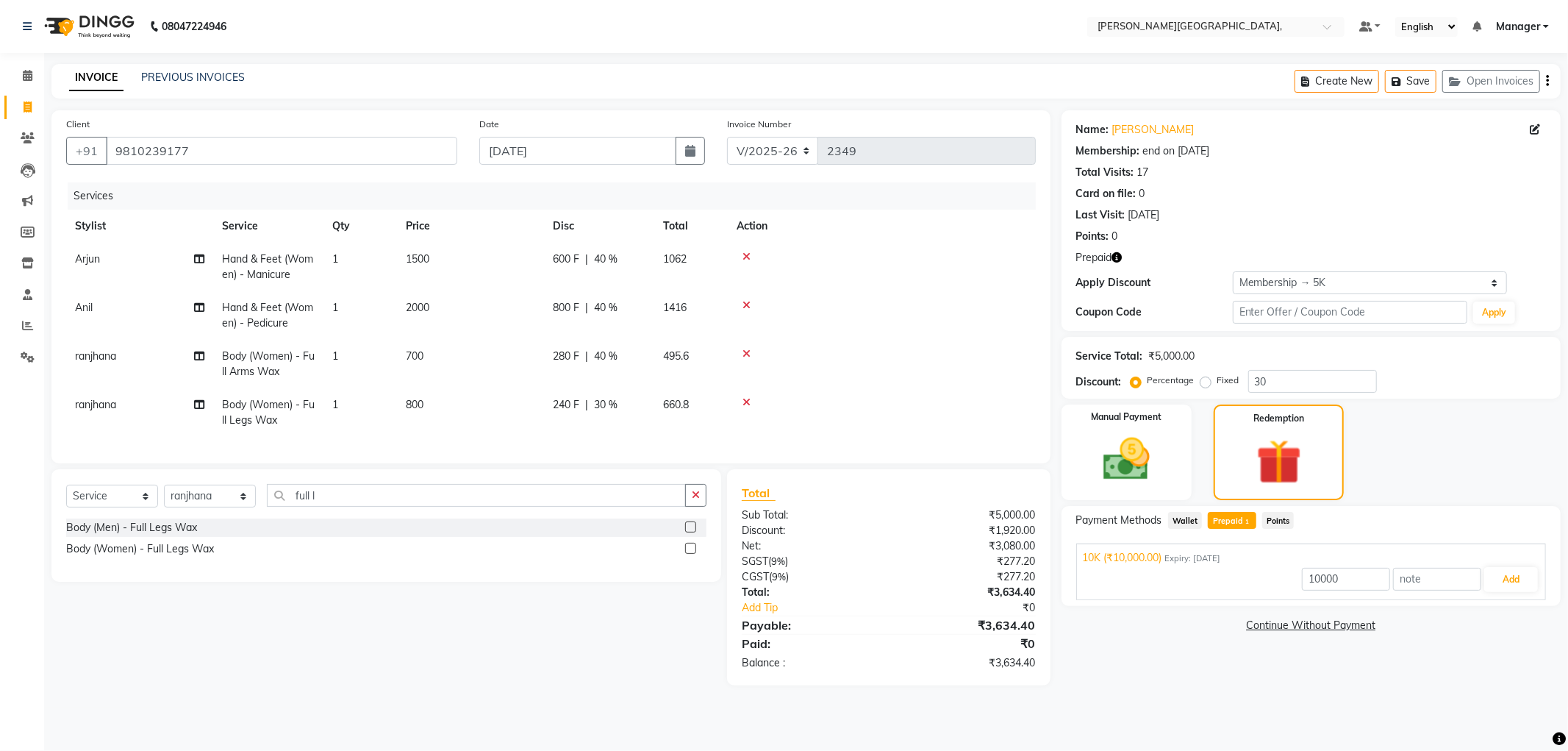
click at [694, 353] on tr "ranjhana Body (Women) - Full Arms Wax 1 700 280 F | 40 % 495.6" at bounding box center [550, 364] width 969 height 49
click at [599, 397] on span "30 %" at bounding box center [606, 404] width 23 height 15
select select "66243"
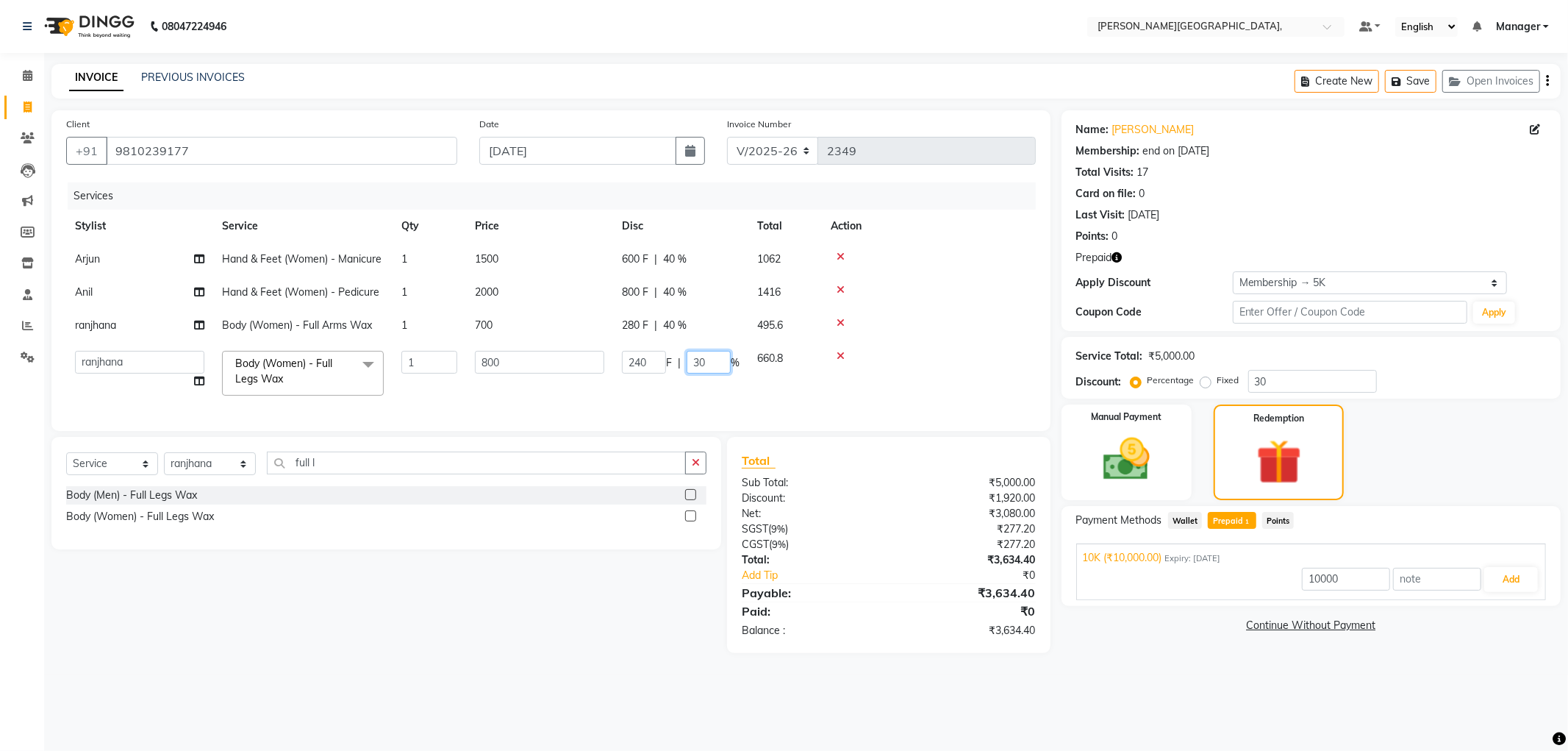
click at [716, 365] on input "30" at bounding box center [709, 363] width 44 height 23
type input "3"
type input "40"
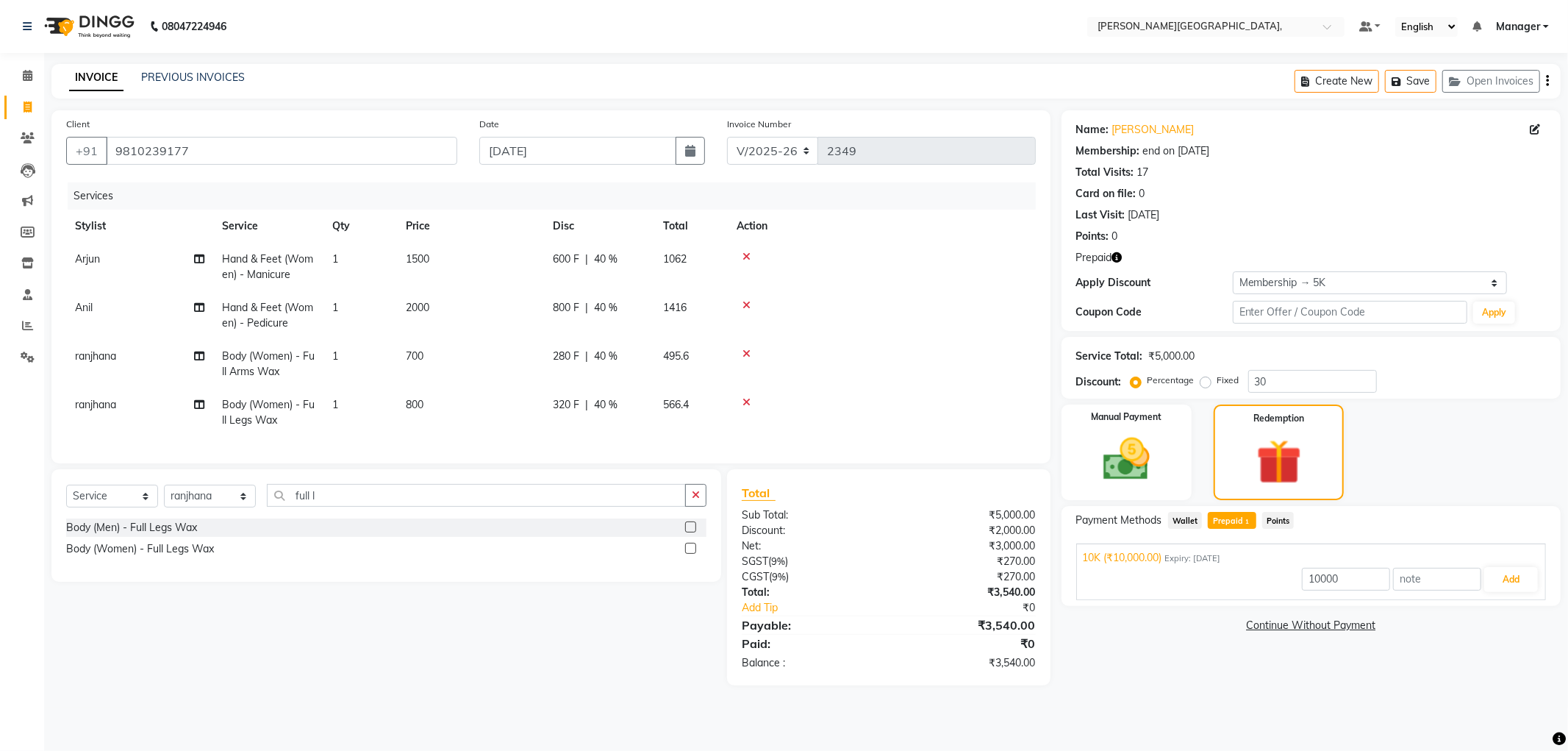
click at [694, 395] on tr "ranjhana Body (Women) - Full Legs Wax 1 800 320 F | 40 % 566.4" at bounding box center [550, 412] width 969 height 49
click at [1127, 460] on img at bounding box center [1126, 459] width 79 height 56
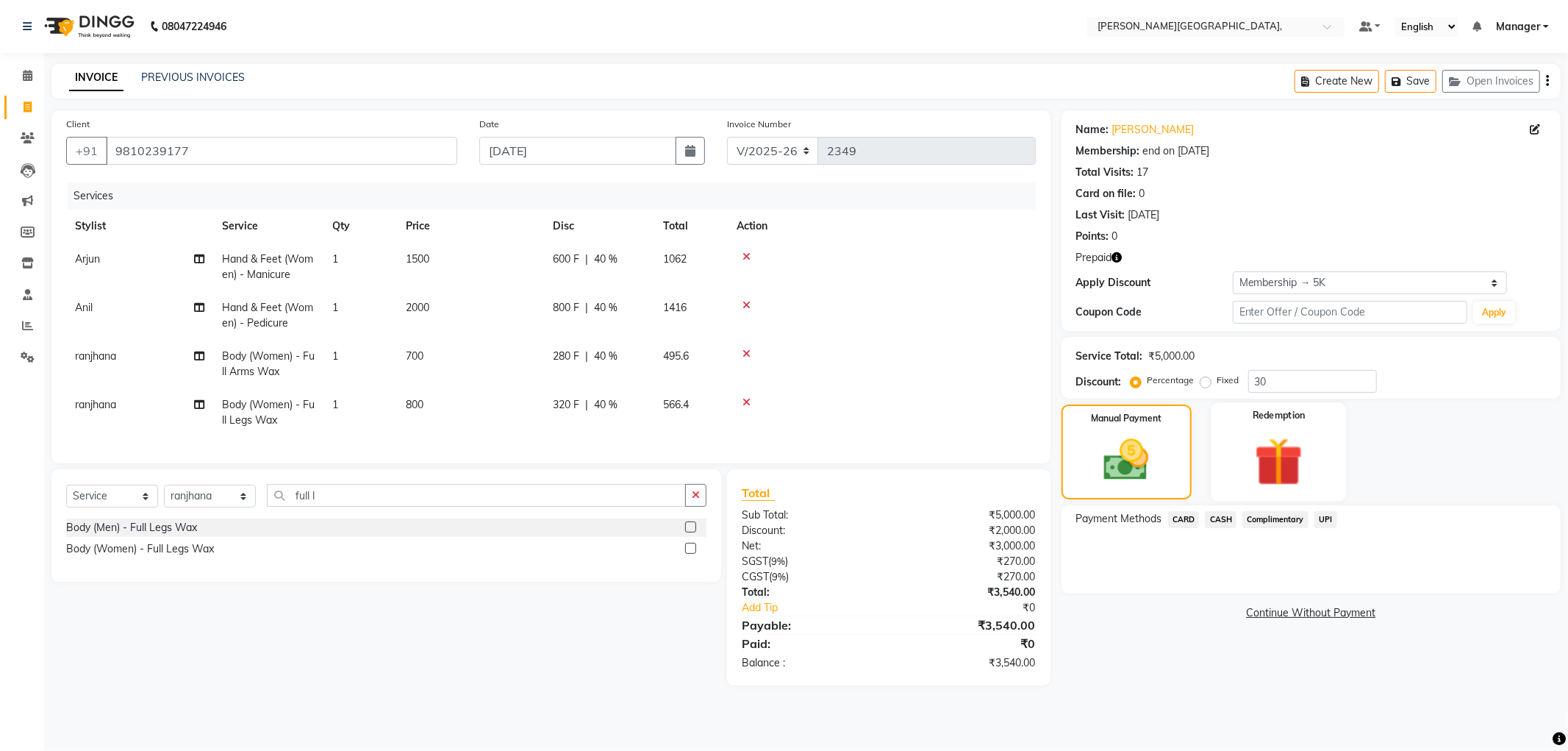
click at [1289, 451] on img at bounding box center [1278, 462] width 79 height 60
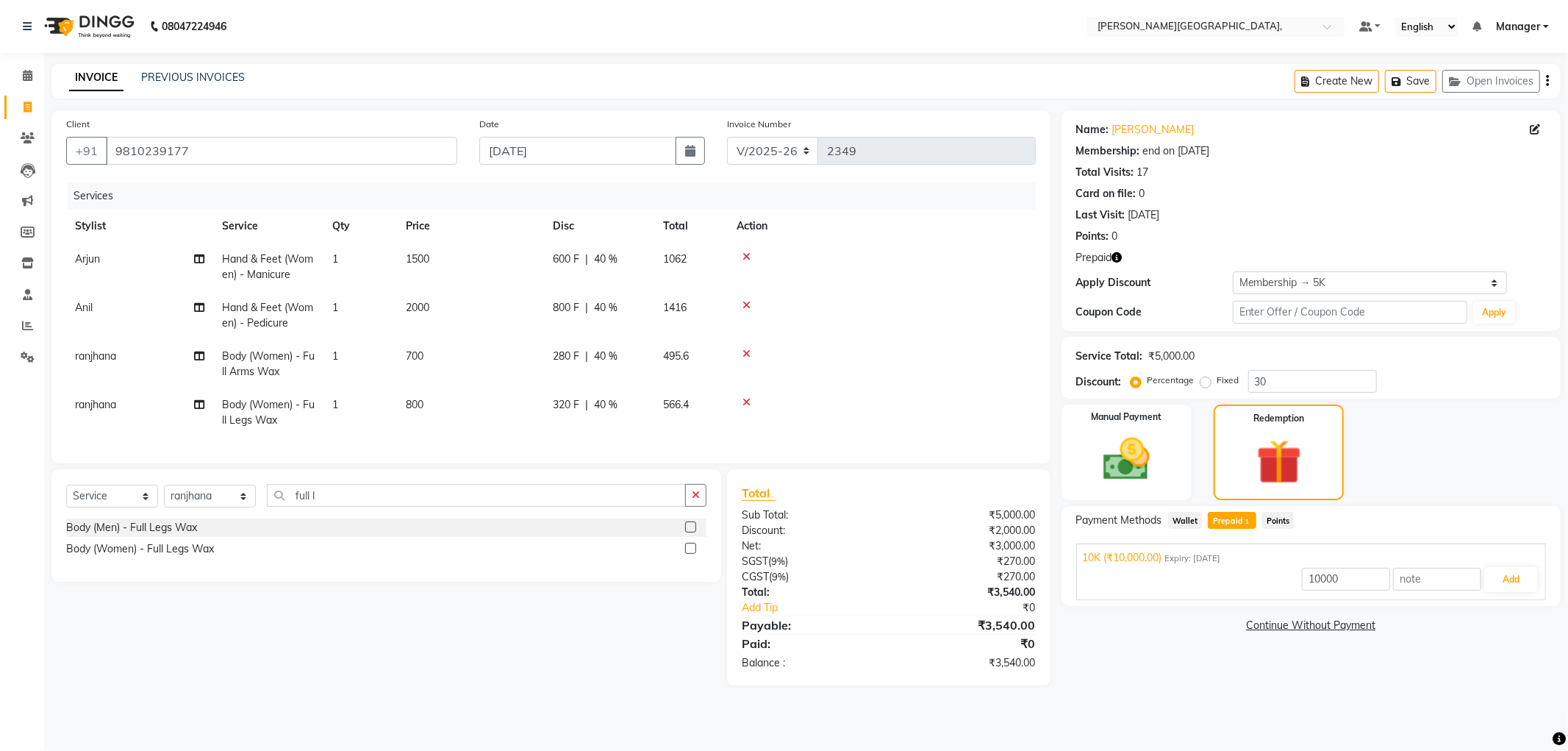
click at [1235, 519] on span "Prepaid 1" at bounding box center [1232, 520] width 48 height 17
type input "3540"
click at [1500, 584] on button "Add" at bounding box center [1511, 579] width 53 height 25
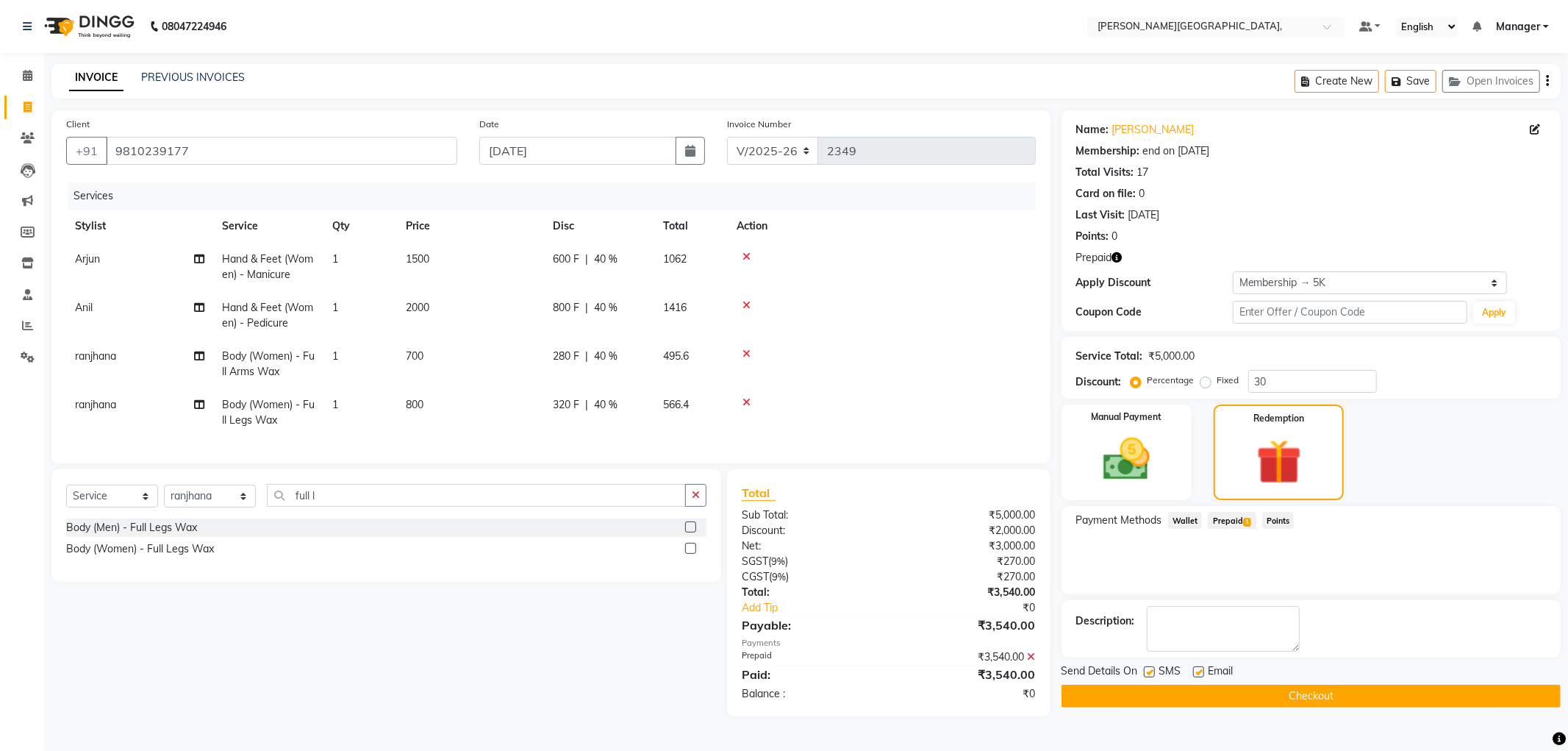
click at [1237, 697] on button "Checkout" at bounding box center [1311, 696] width 499 height 23
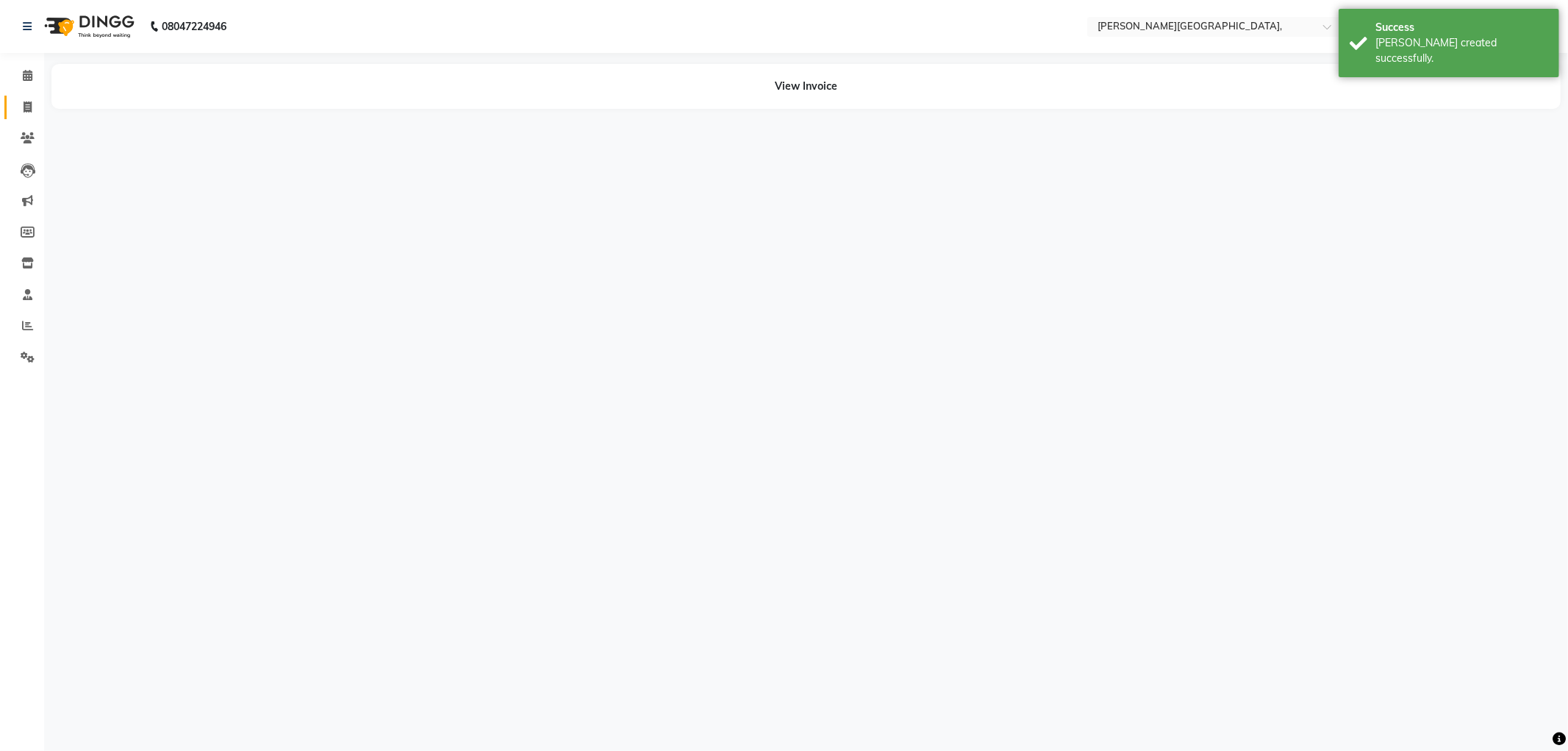
click at [20, 106] on span at bounding box center [28, 108] width 26 height 17
select select "service"
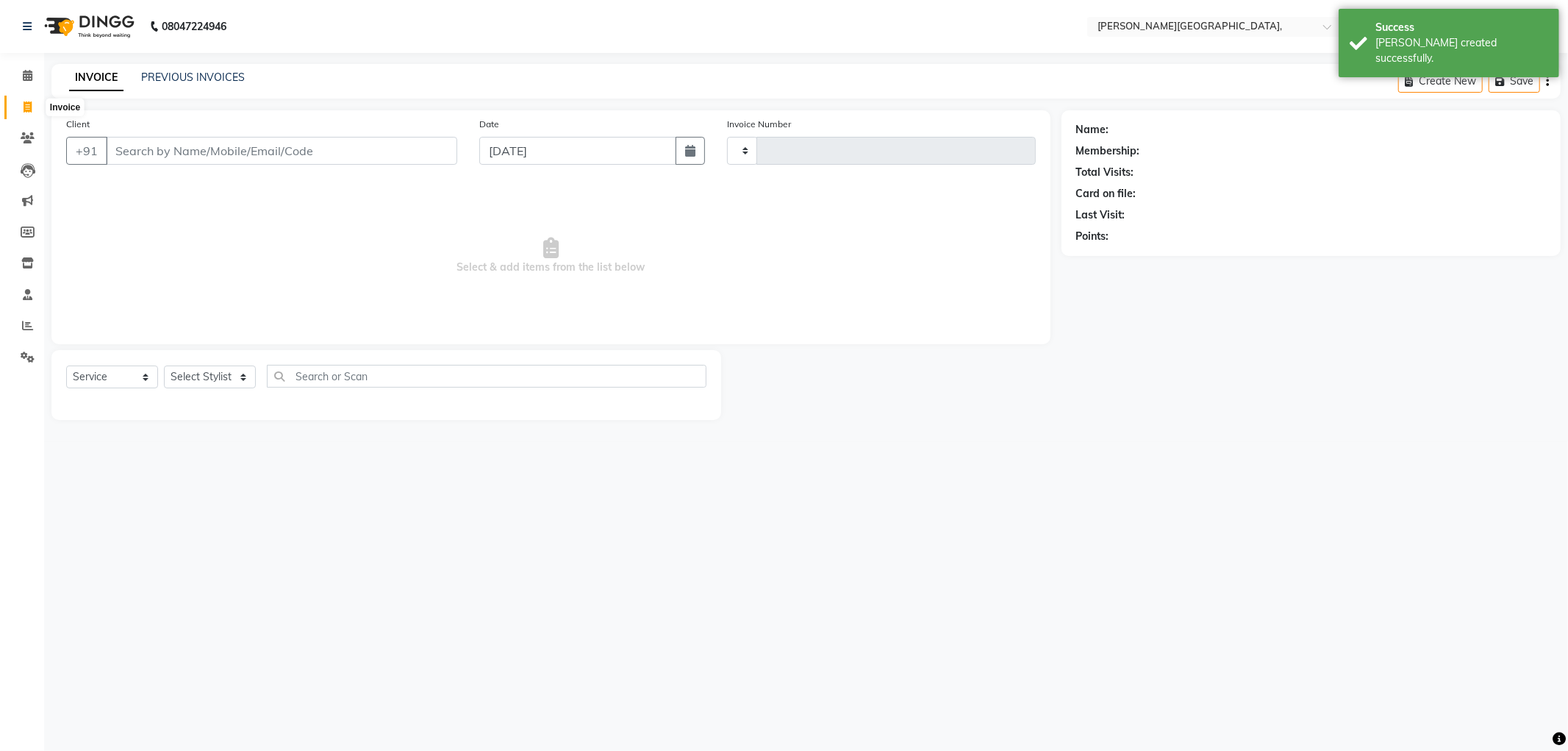
type input "2352"
select select "6483"
click at [195, 78] on link "PREVIOUS INVOICES" at bounding box center [193, 76] width 104 height 13
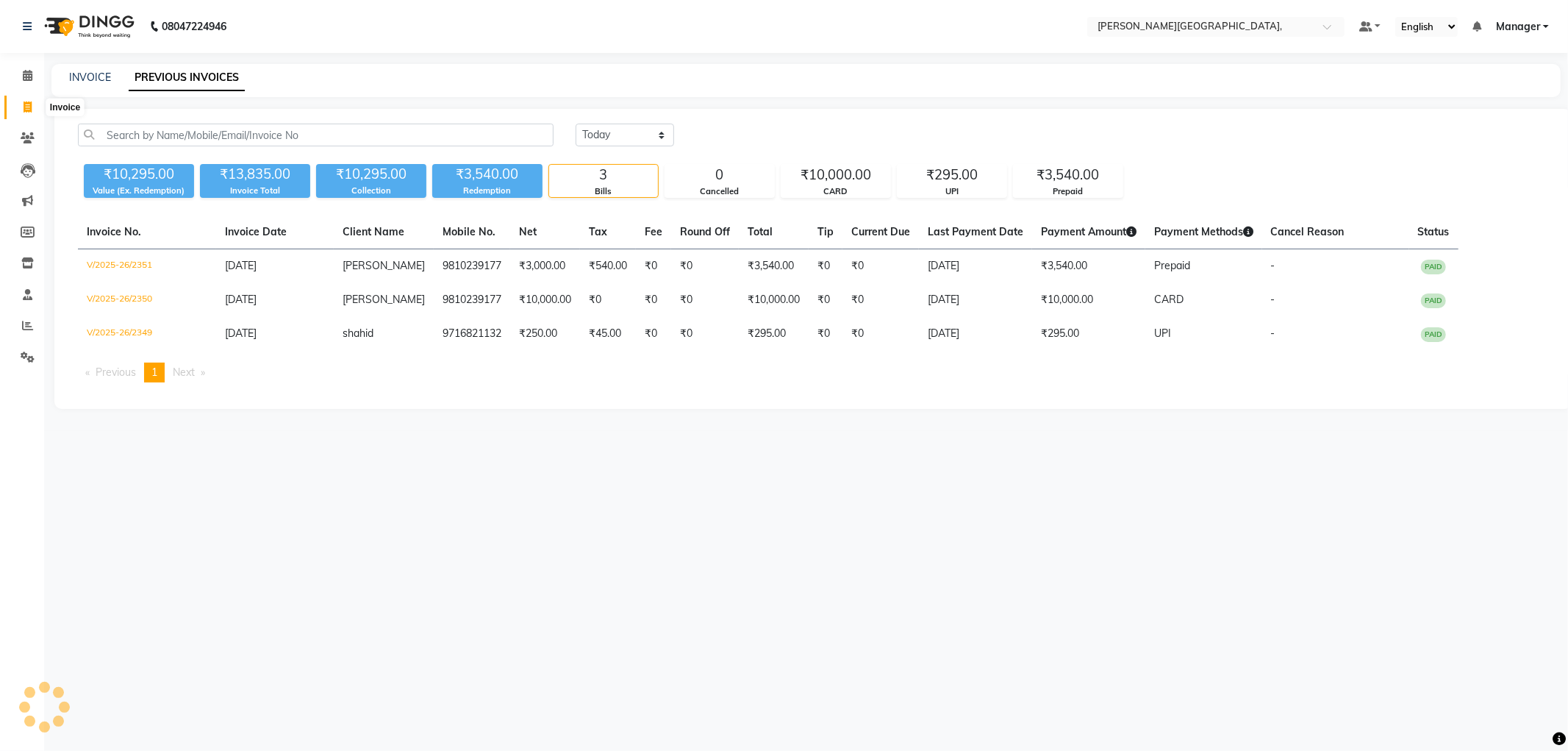
click at [23, 112] on icon at bounding box center [27, 107] width 8 height 11
select select "service"
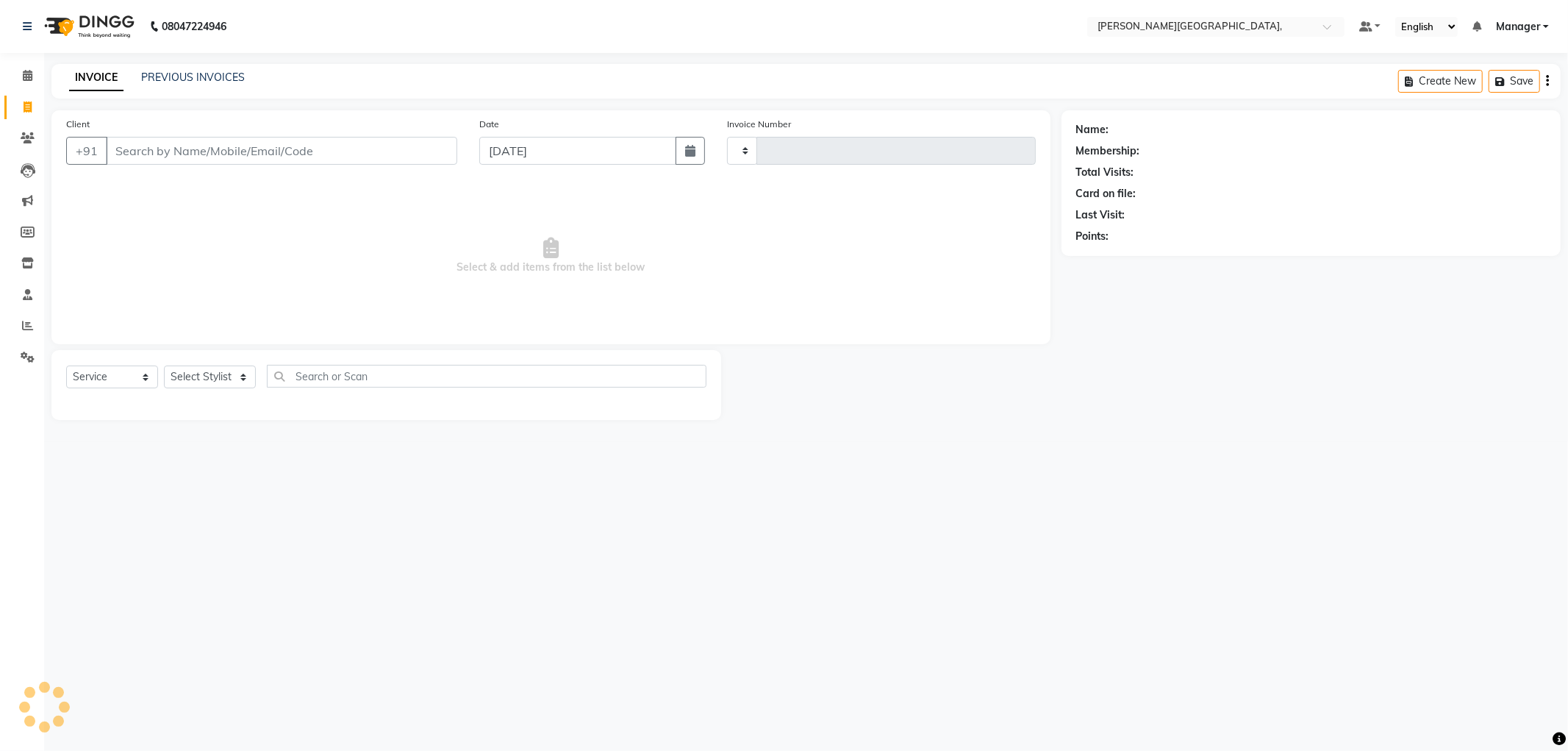
type input "2352"
select select "6483"
click at [142, 376] on select "Select Service Product Membership Package Voucher Prepaid Gift Card" at bounding box center [111, 377] width 92 height 23
select select "P"
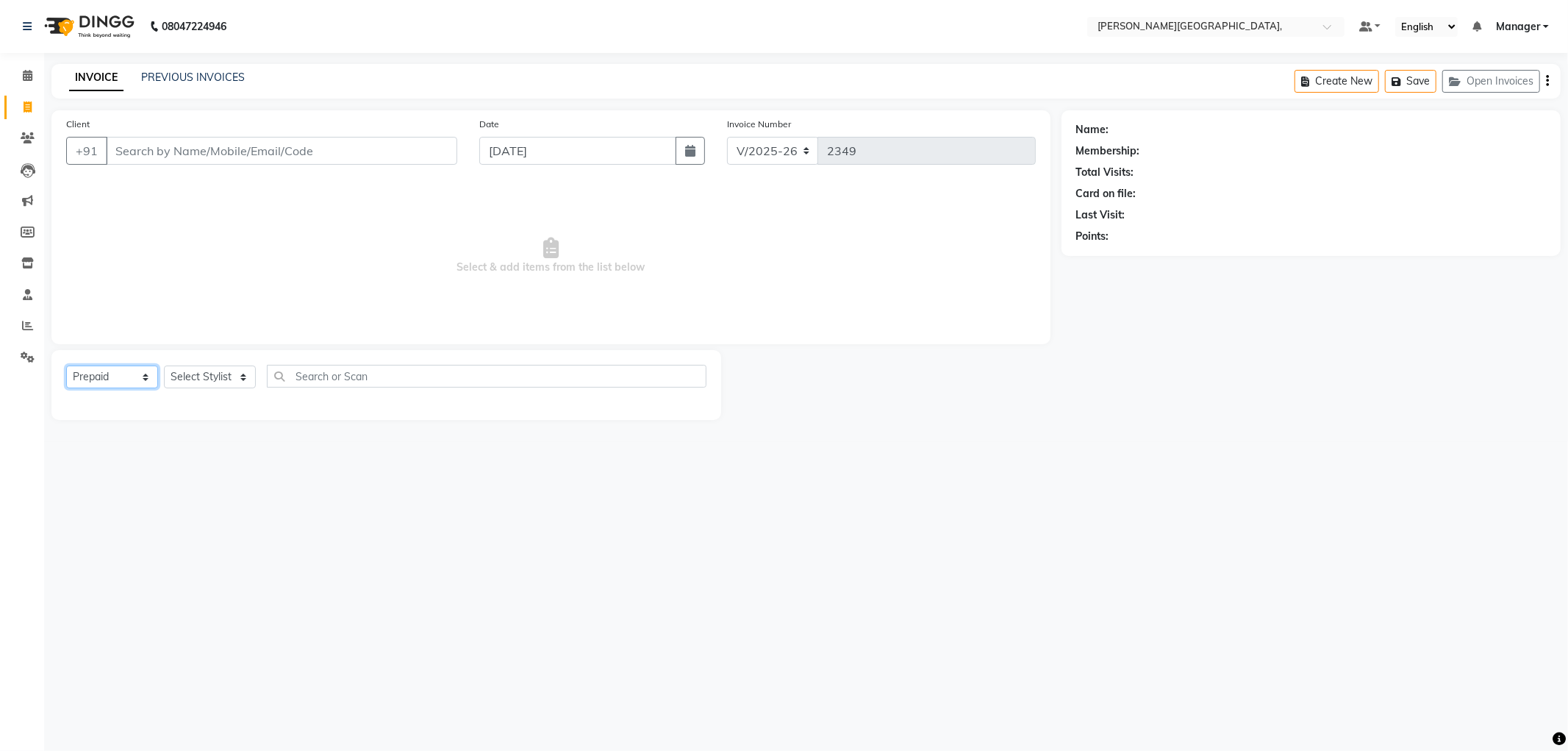
click at [66, 366] on select "Select Service Product Membership Package Voucher Prepaid Gift Card" at bounding box center [111, 377] width 92 height 23
click at [243, 377] on select "Select Stylist [PERSON_NAME] [PERSON_NAME] gungun nails Manager [PERSON_NAME]" at bounding box center [210, 377] width 92 height 23
select select "49426"
click at [164, 366] on select "Select Stylist [PERSON_NAME] [PERSON_NAME] gungun nails Manager [PERSON_NAME]" at bounding box center [210, 377] width 92 height 23
click at [236, 151] on input "Client" at bounding box center [282, 150] width 352 height 28
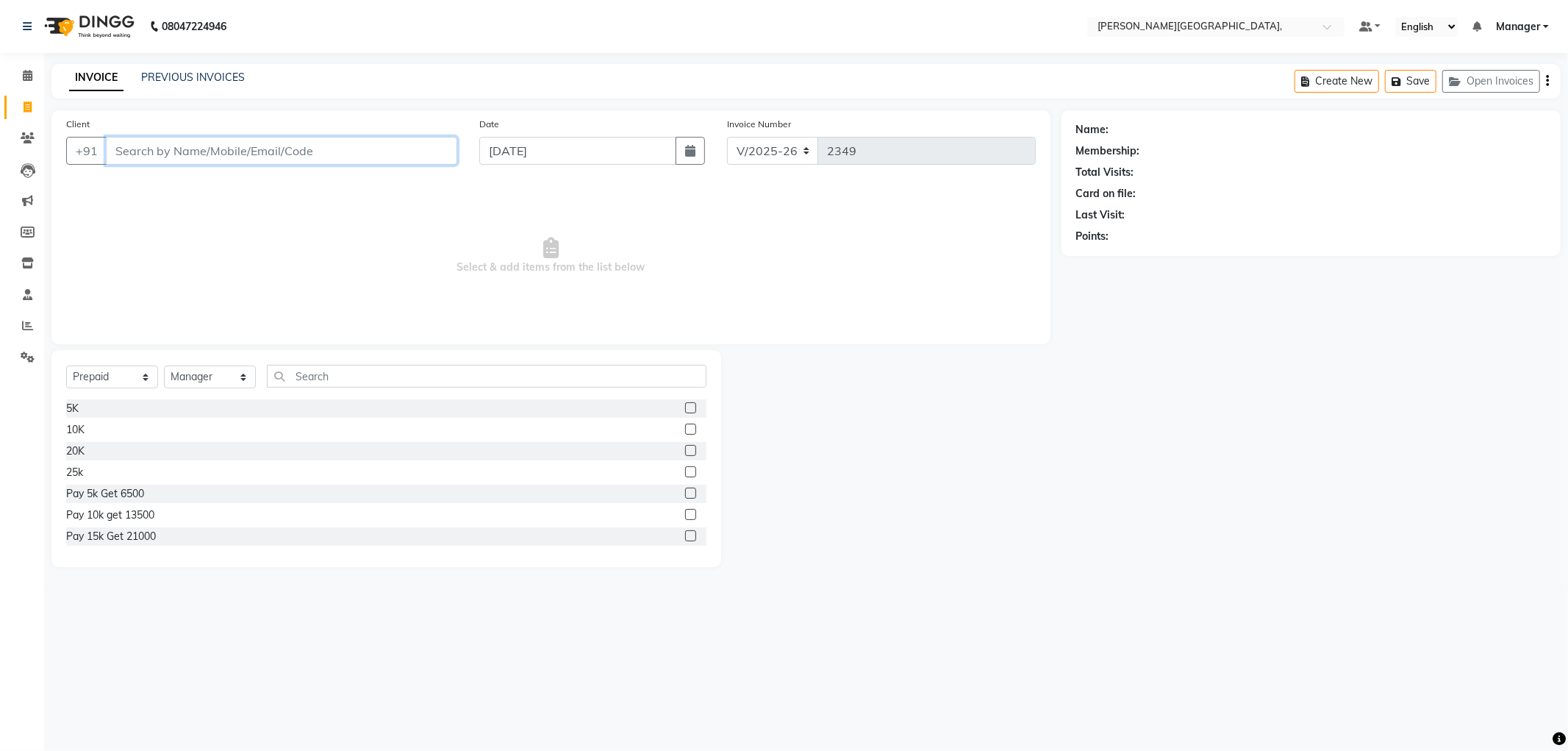
paste input "9810239177"
type input "9810239177"
select select "1: Object"
click at [685, 428] on label at bounding box center [690, 429] width 11 height 11
click at [685, 428] on input "checkbox" at bounding box center [689, 429] width 10 height 10
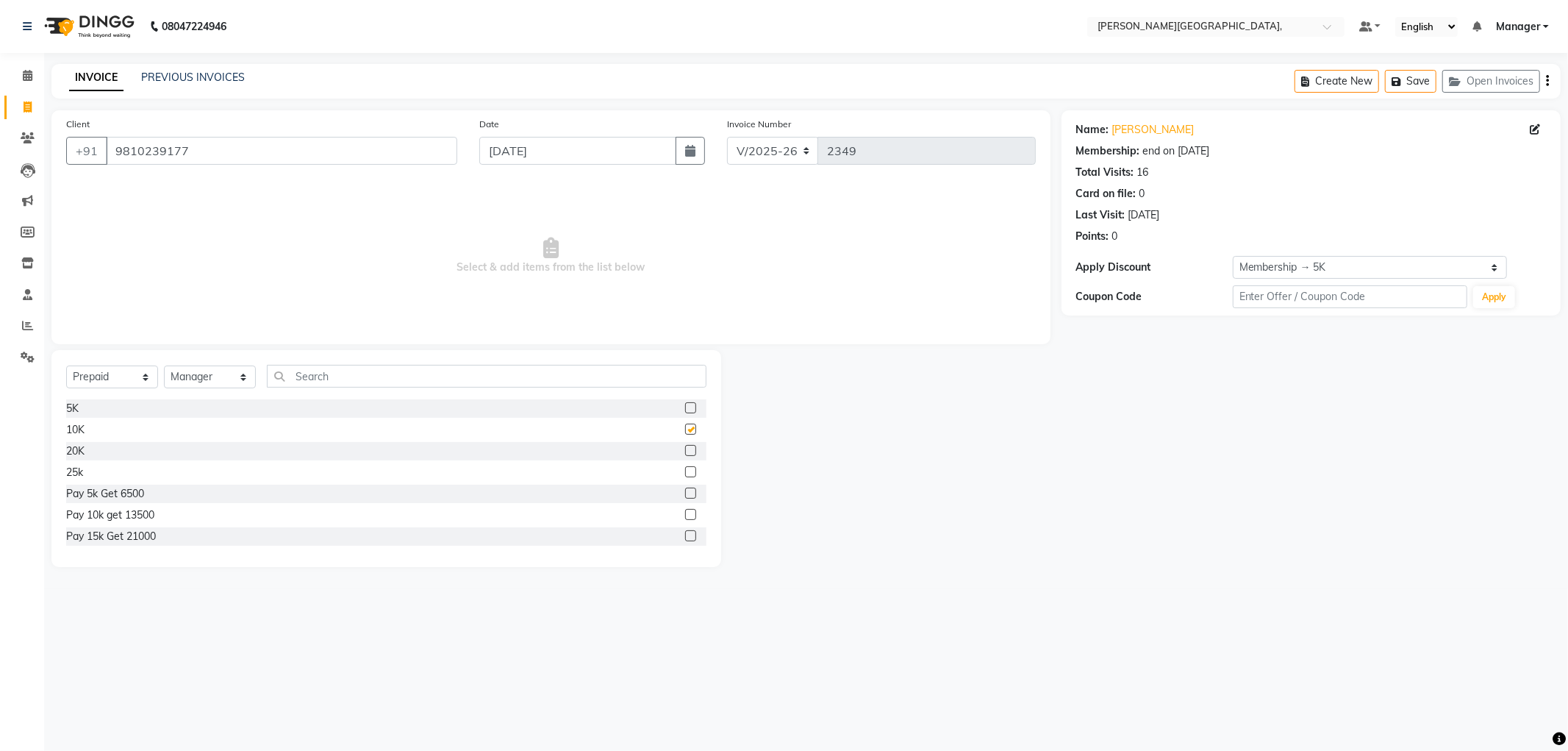
select select "select"
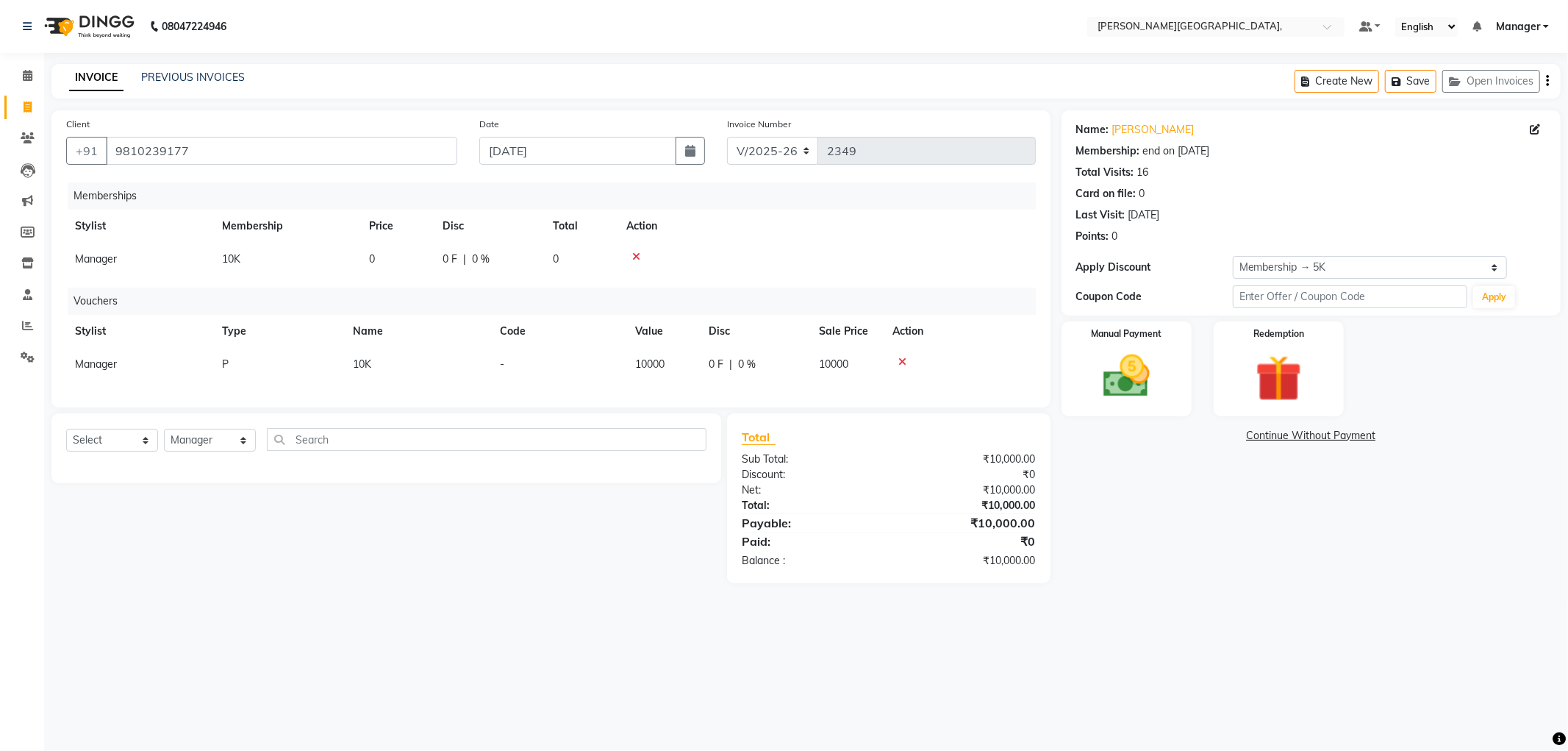
click at [634, 252] on icon at bounding box center [636, 257] width 8 height 11
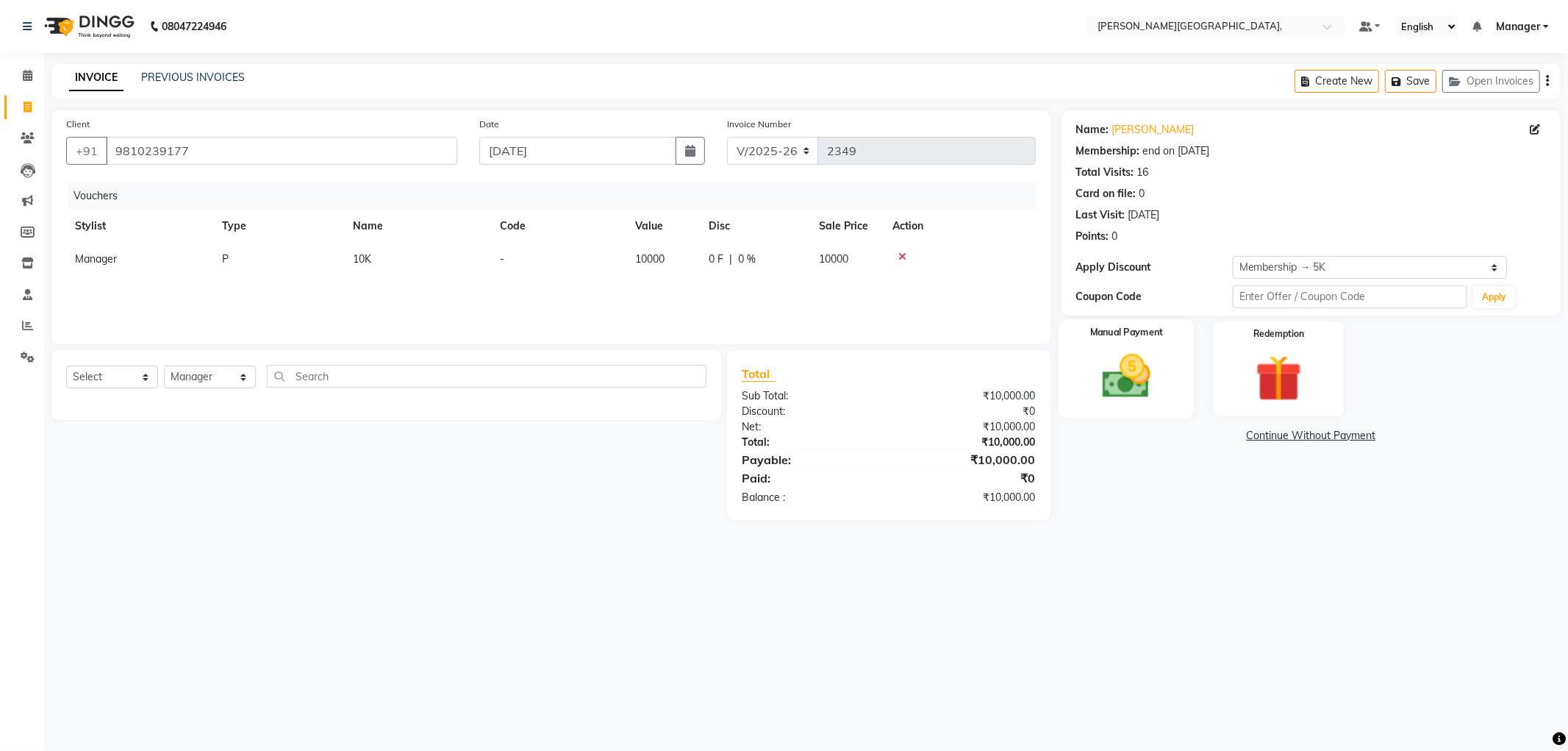
click at [1110, 370] on img at bounding box center [1126, 376] width 79 height 56
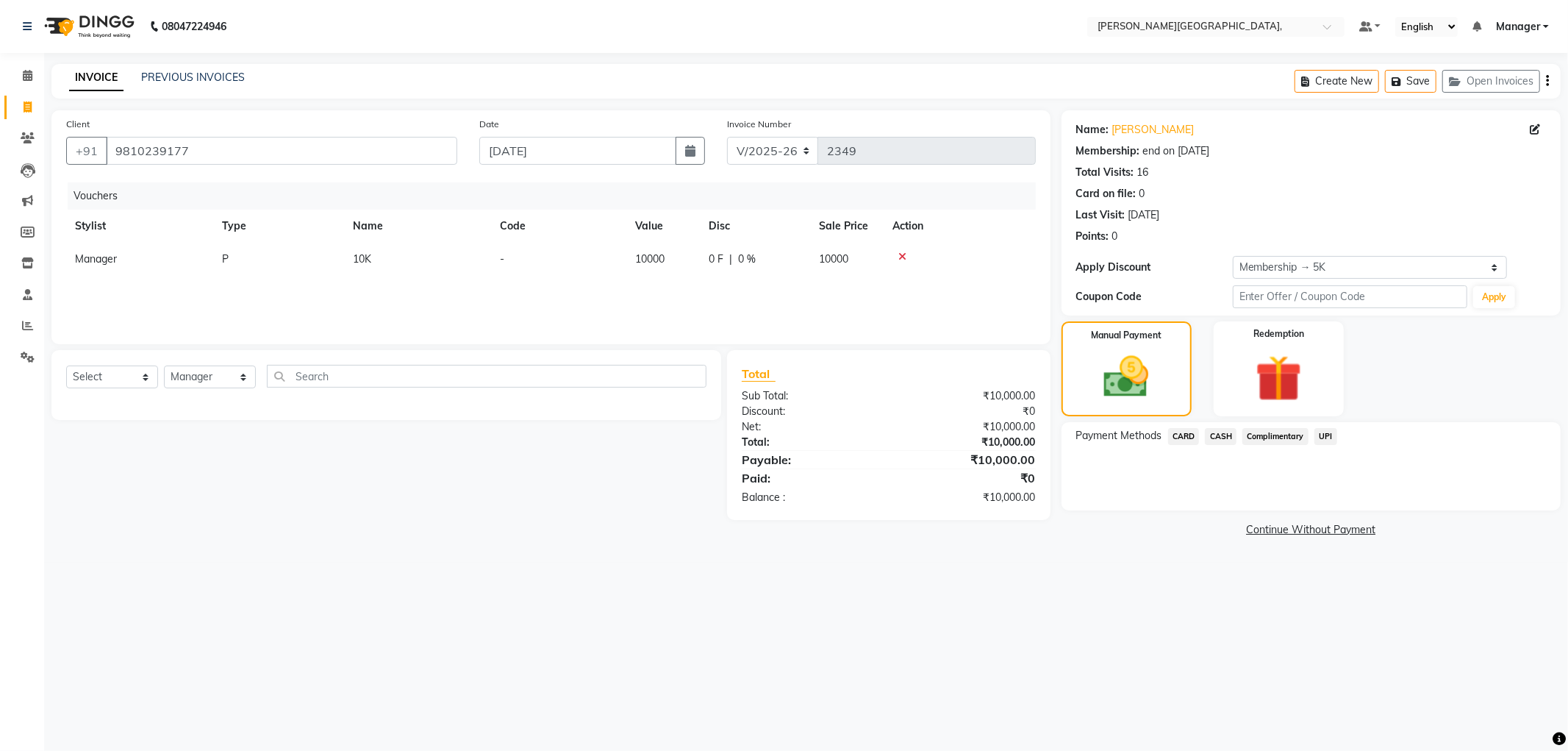
click at [1182, 432] on span "CARD" at bounding box center [1184, 436] width 32 height 17
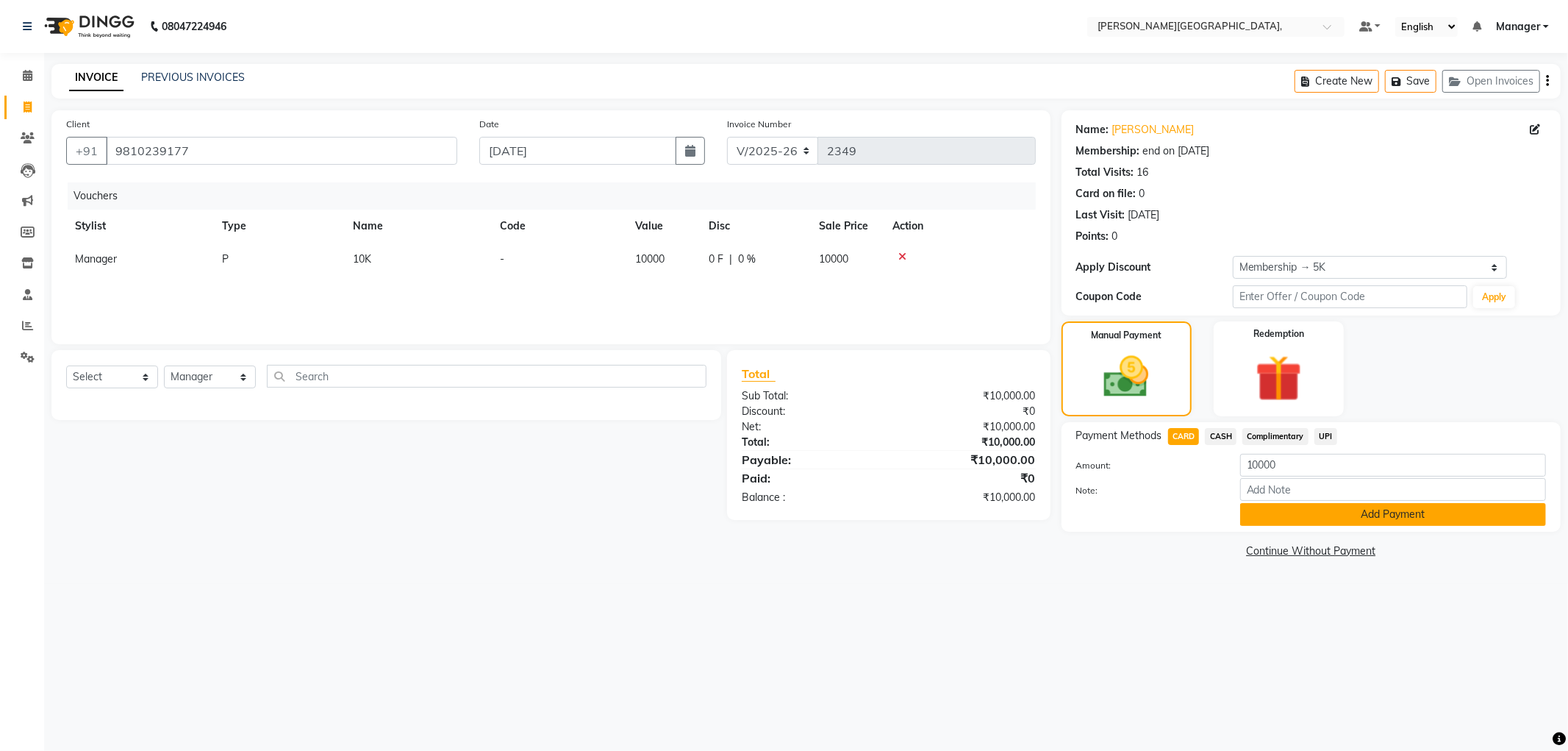
click at [1301, 515] on button "Add Payment" at bounding box center [1393, 515] width 306 height 23
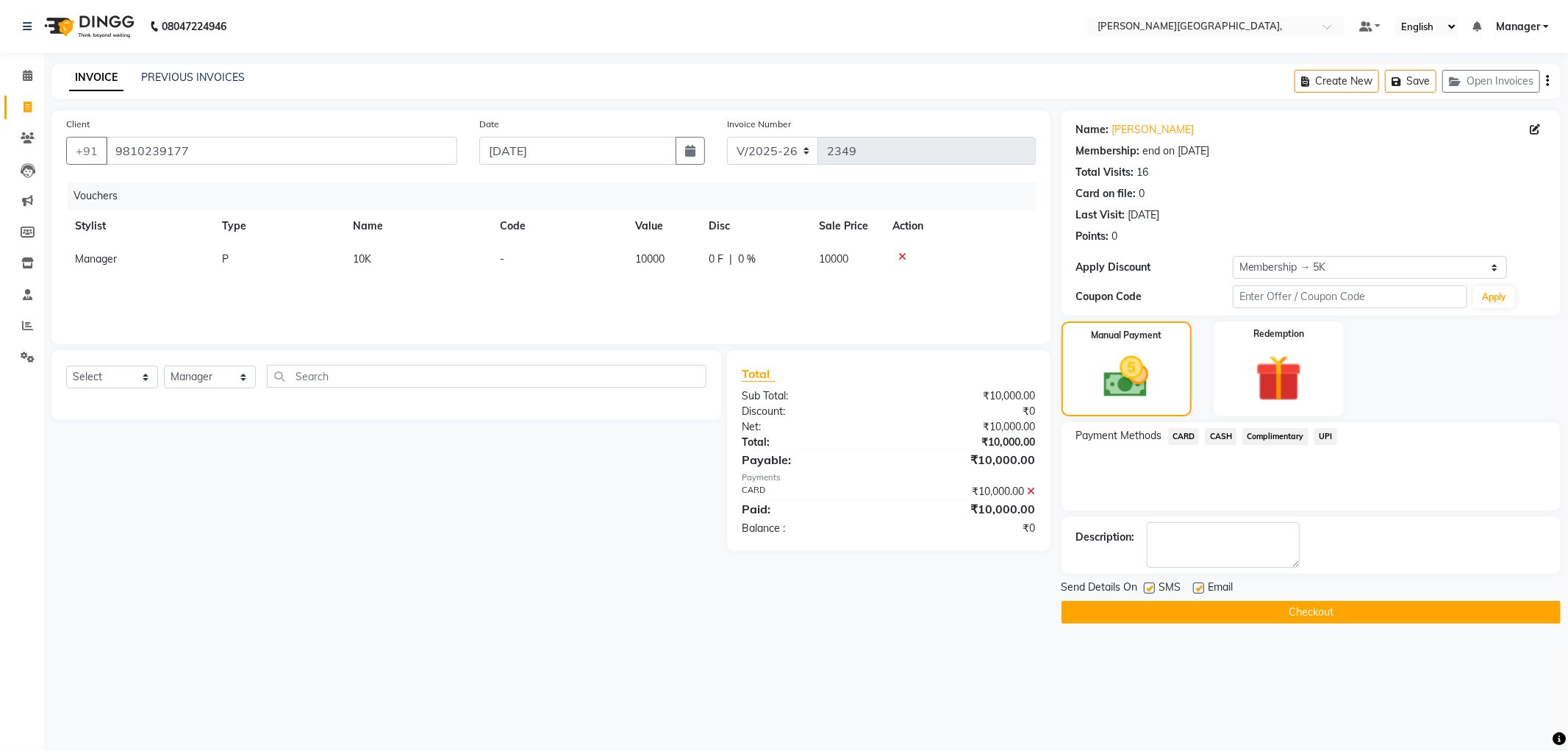
click at [1286, 612] on button "Checkout" at bounding box center [1311, 612] width 499 height 23
